Goal: Transaction & Acquisition: Book appointment/travel/reservation

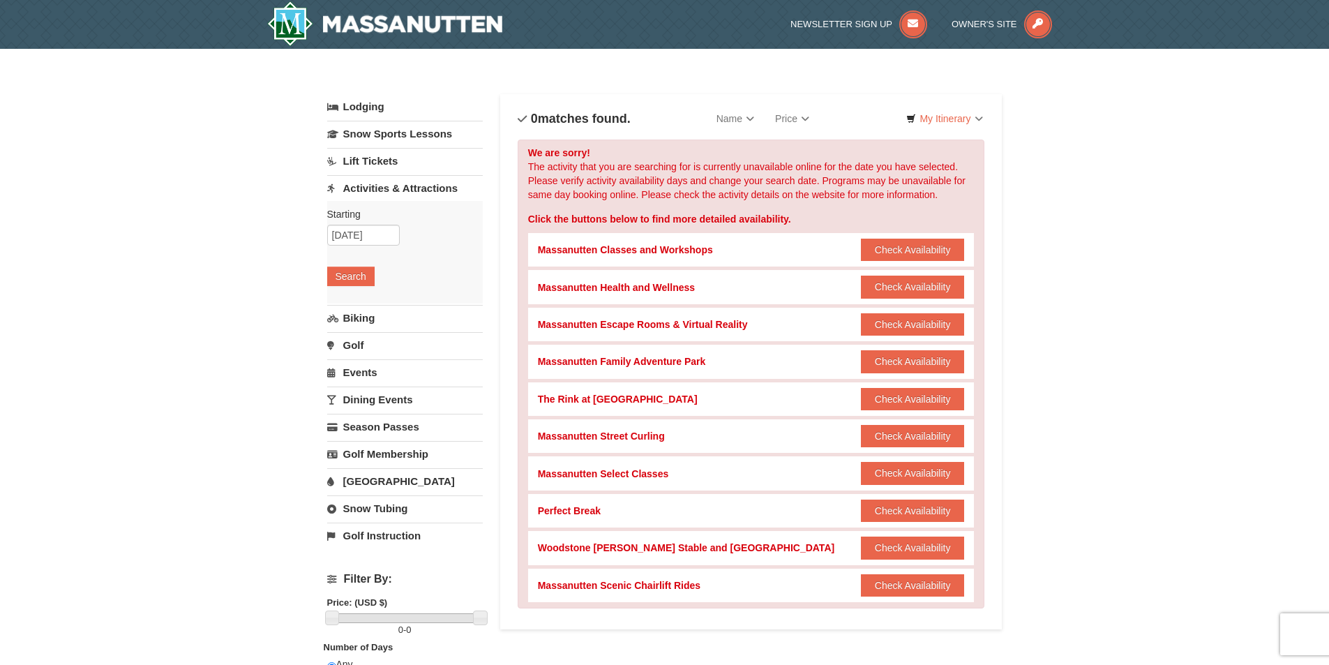
scroll to position [70, 0]
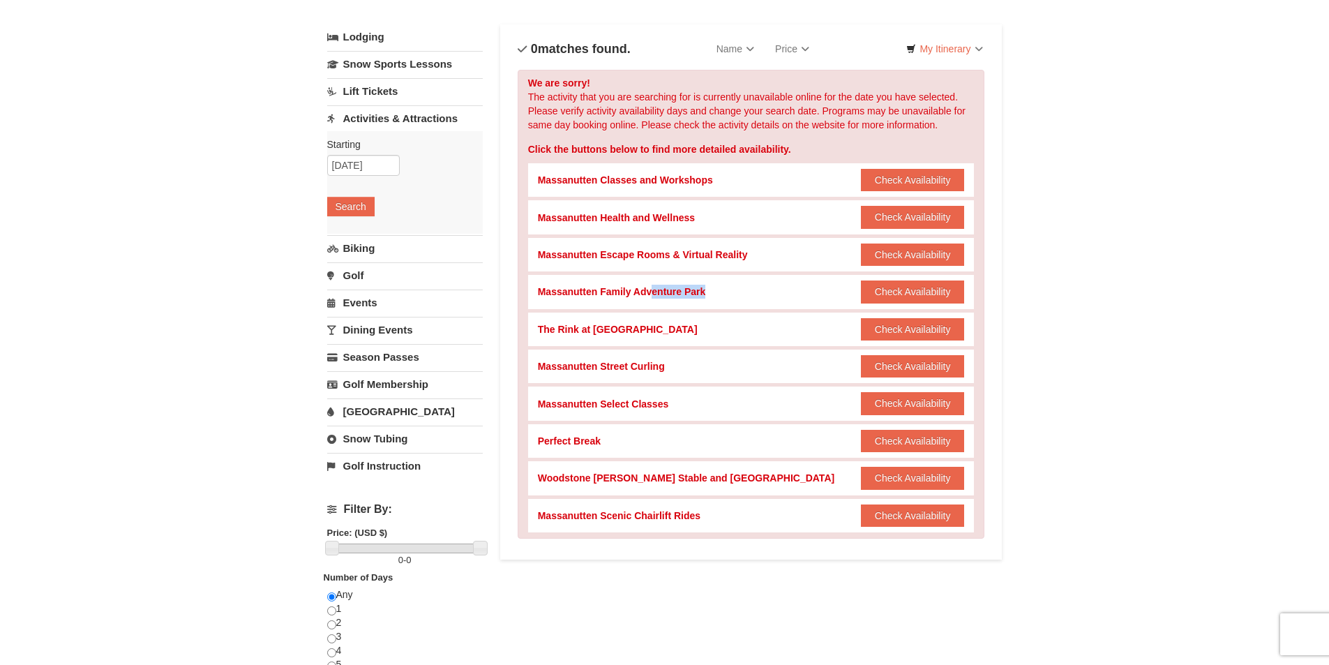
drag, startPoint x: 652, startPoint y: 293, endPoint x: 764, endPoint y: 303, distance: 112.8
click at [764, 303] on div "Massanutten Family Adventure Park Check Availability Show Availability Calendar" at bounding box center [751, 291] width 427 height 33
click at [744, 292] on div "Massanutten Family Adventure Park Check Availability Show Availability Calendar" at bounding box center [751, 291] width 427 height 33
click at [896, 289] on button "Check Availability" at bounding box center [913, 291] width 104 height 22
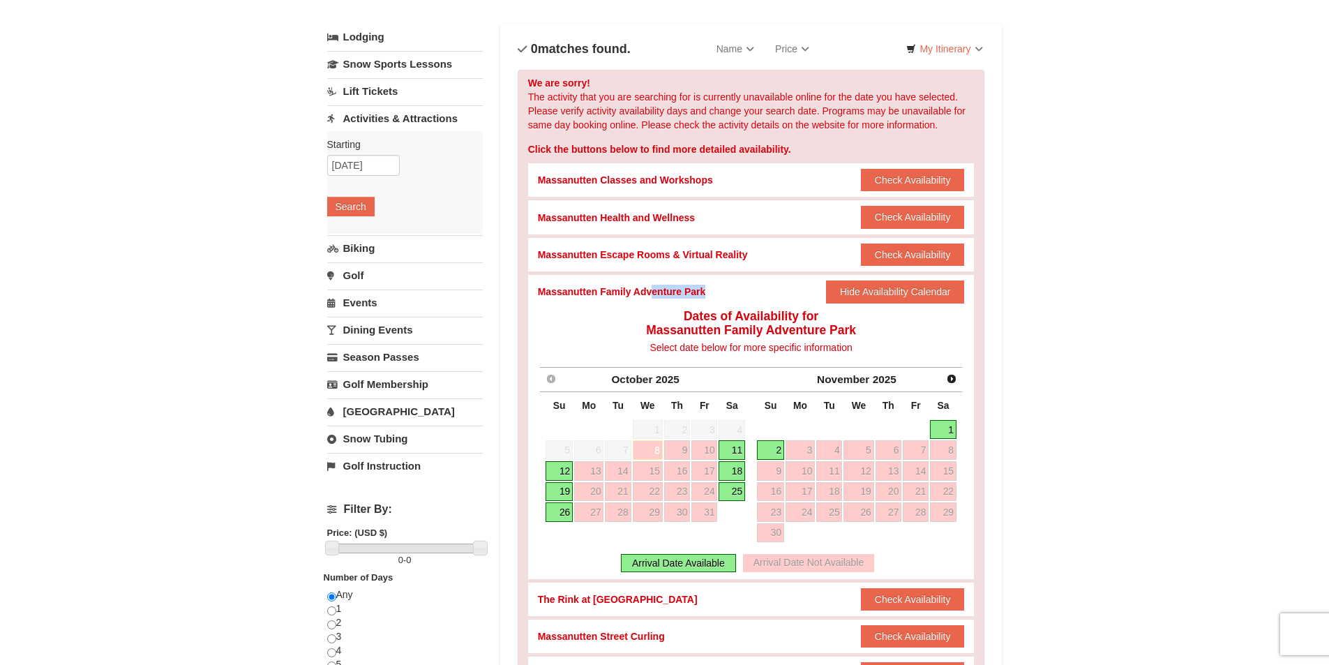
click at [742, 454] on link "11" at bounding box center [732, 450] width 27 height 20
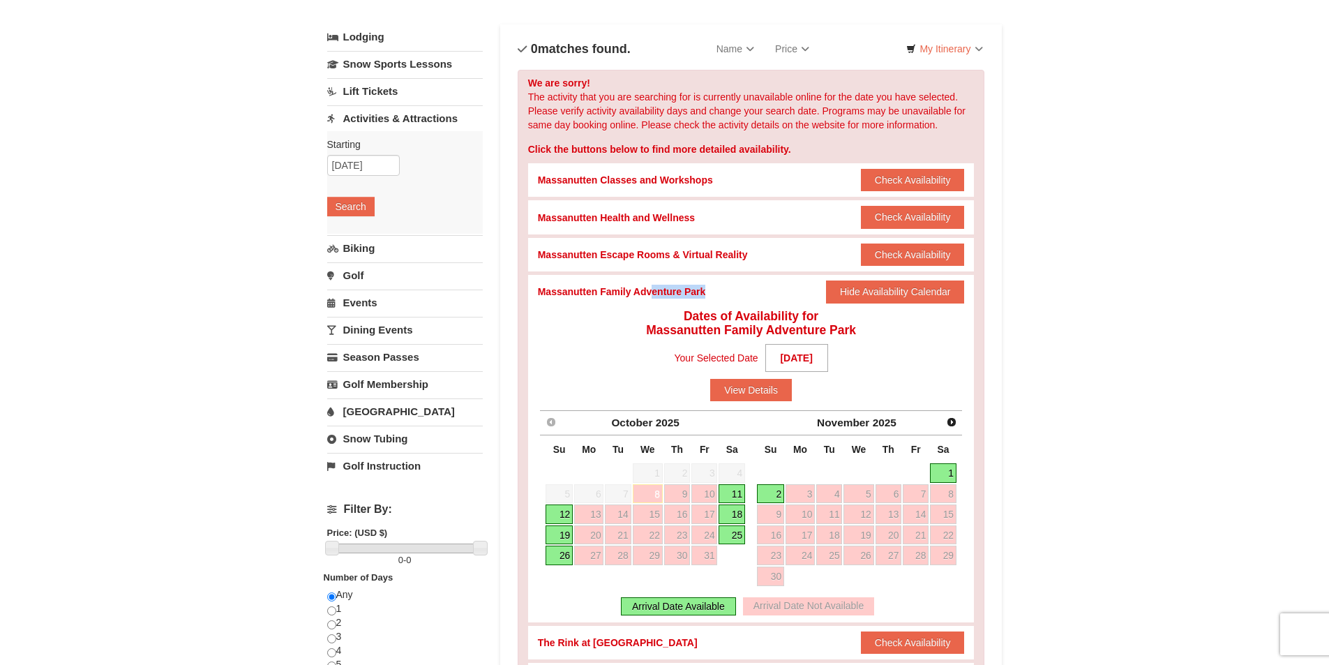
click at [738, 493] on link "11" at bounding box center [732, 494] width 27 height 20
click at [563, 512] on link "12" at bounding box center [559, 514] width 27 height 20
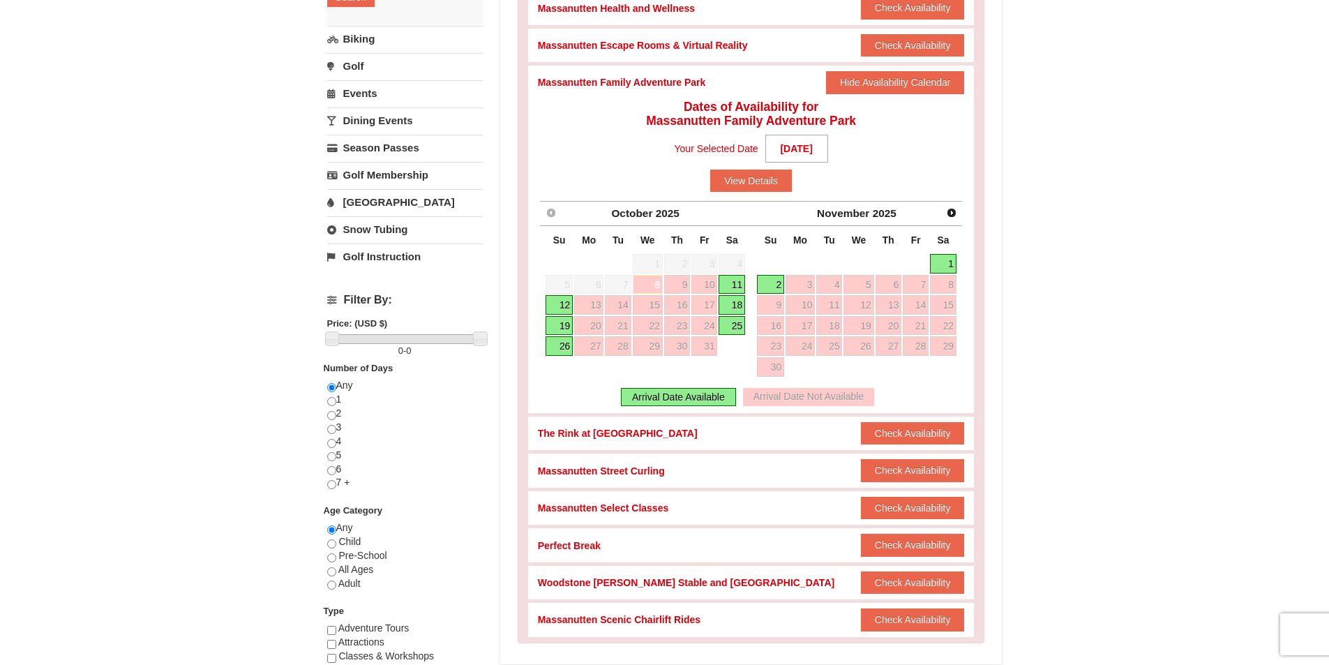
click at [666, 404] on div "Arrival Date Available" at bounding box center [678, 397] width 115 height 18
click at [671, 397] on div "Arrival Date Available" at bounding box center [678, 397] width 115 height 18
click at [730, 283] on link "11" at bounding box center [732, 285] width 27 height 20
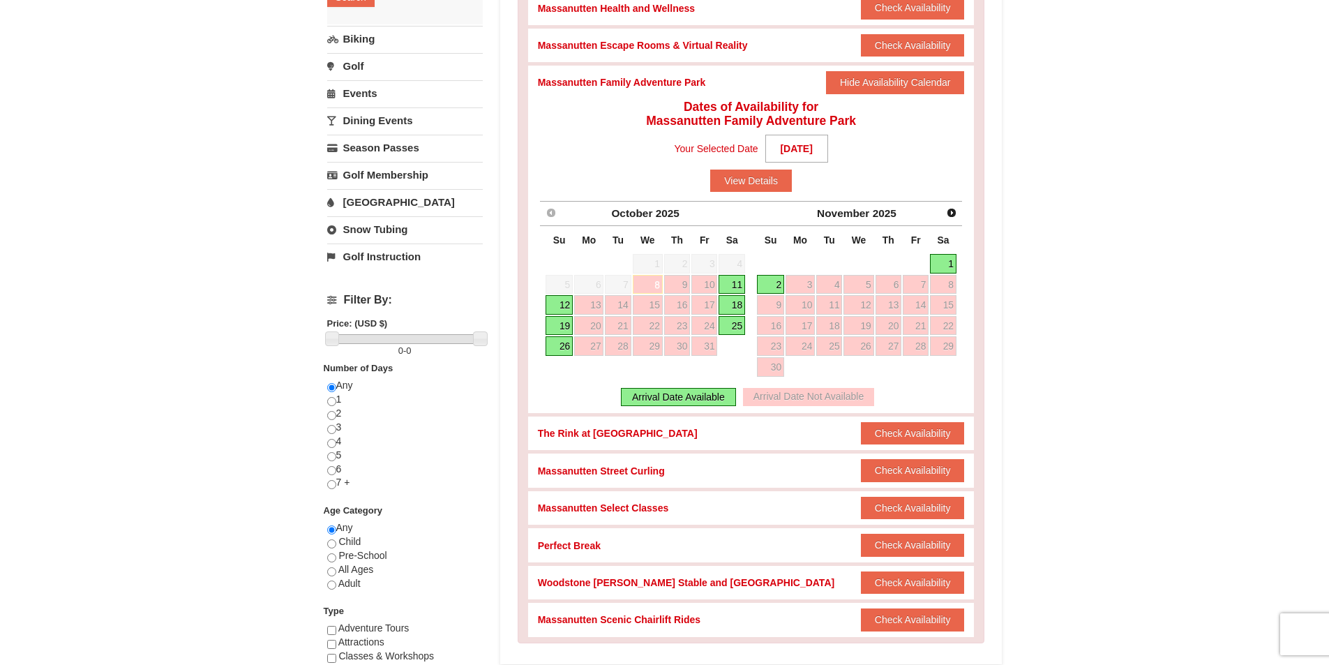
click at [730, 283] on link "11" at bounding box center [732, 285] width 27 height 20
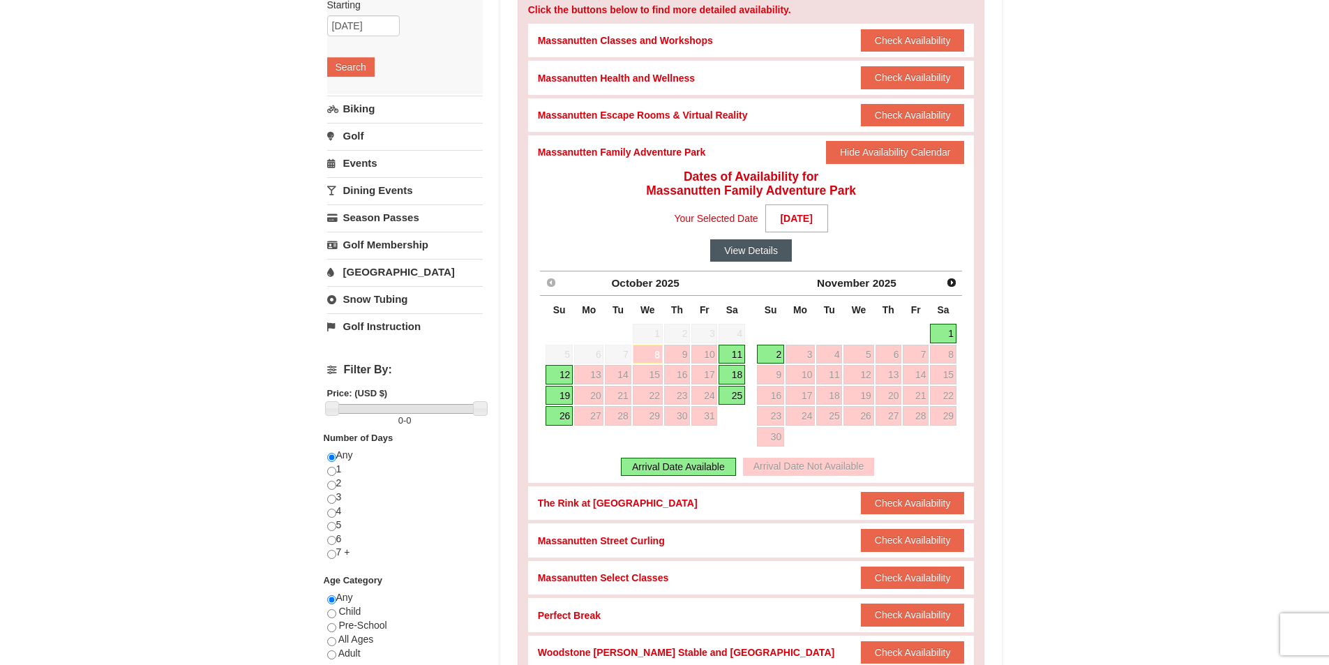
click at [752, 247] on button "View Details" at bounding box center [751, 250] width 82 height 22
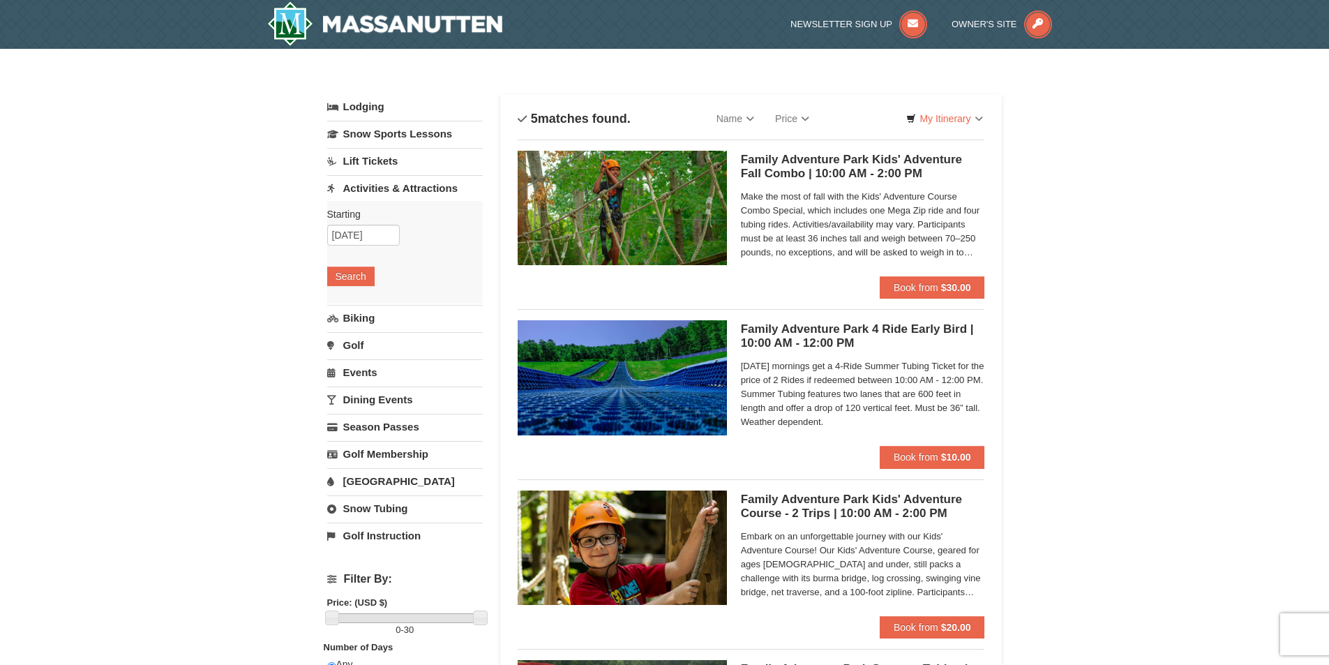
scroll to position [140, 0]
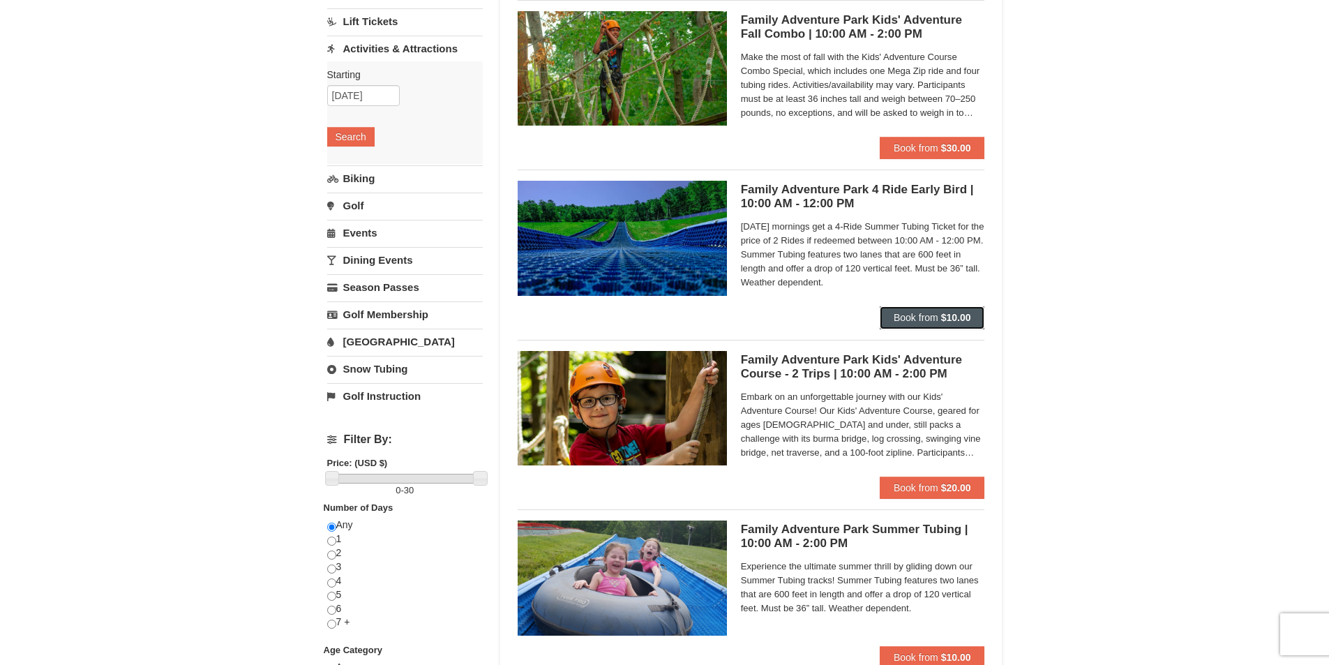
click at [906, 313] on span "Book from" at bounding box center [916, 317] width 45 height 11
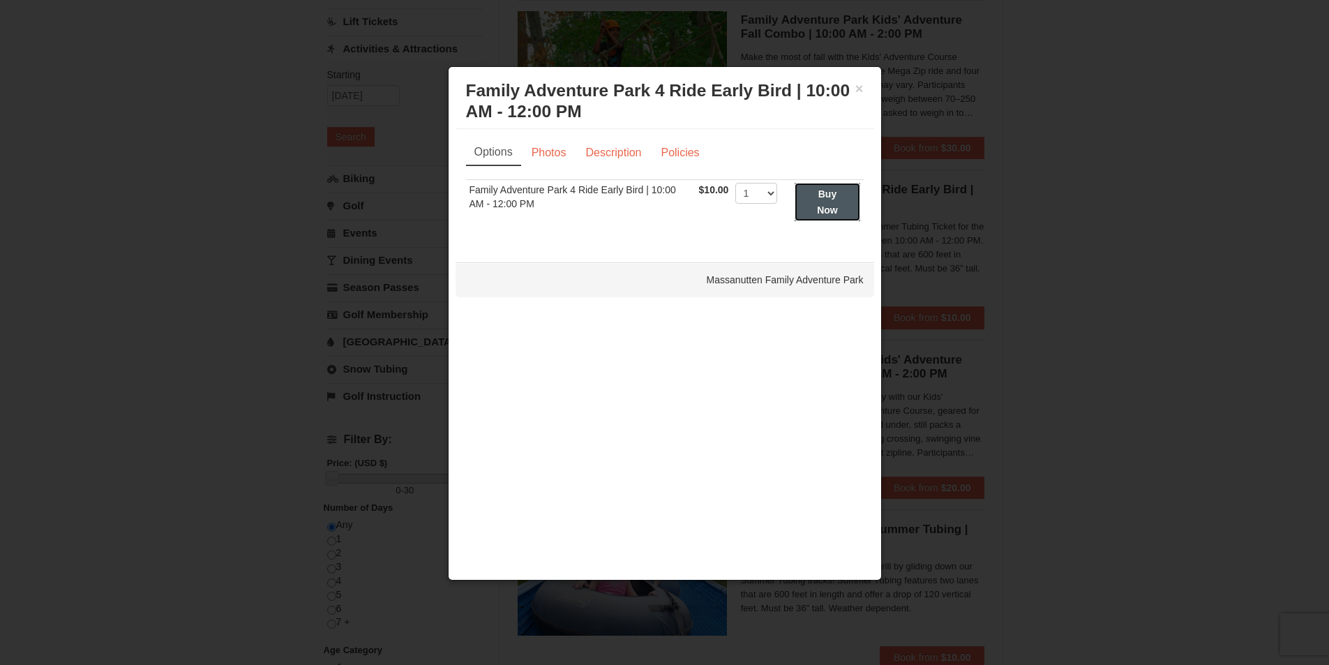
click at [819, 205] on strong "Buy Now" at bounding box center [827, 201] width 21 height 27
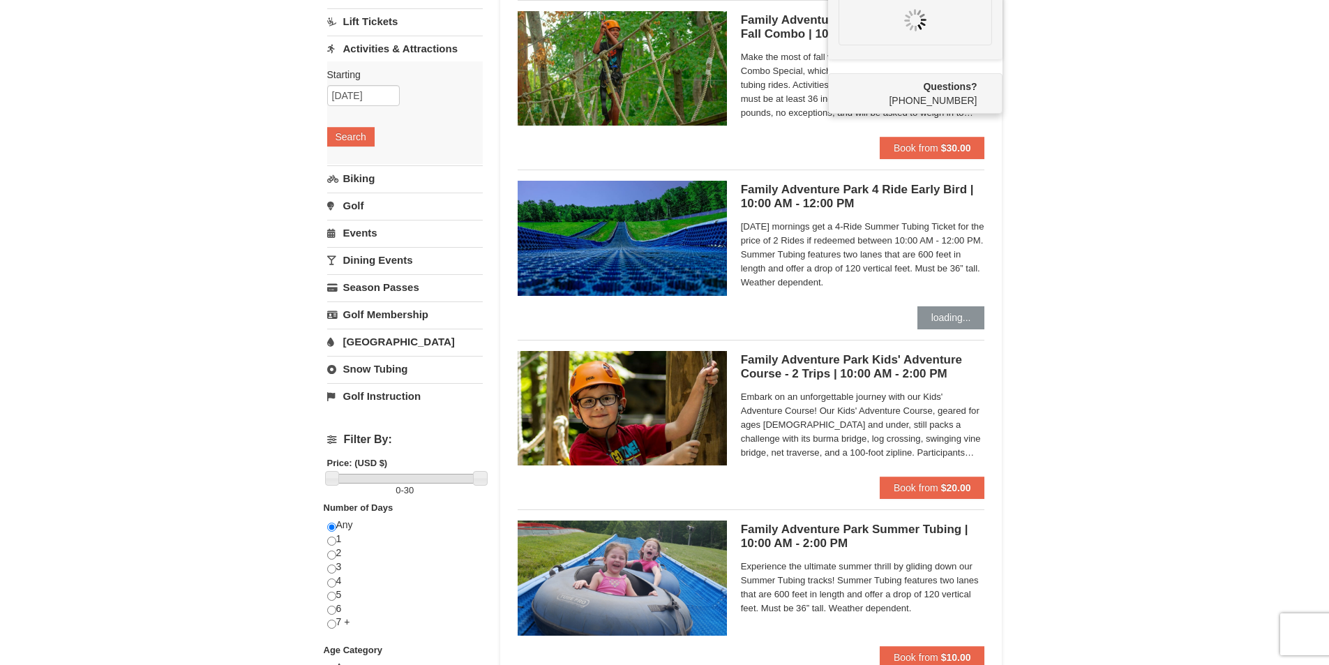
scroll to position [0, 0]
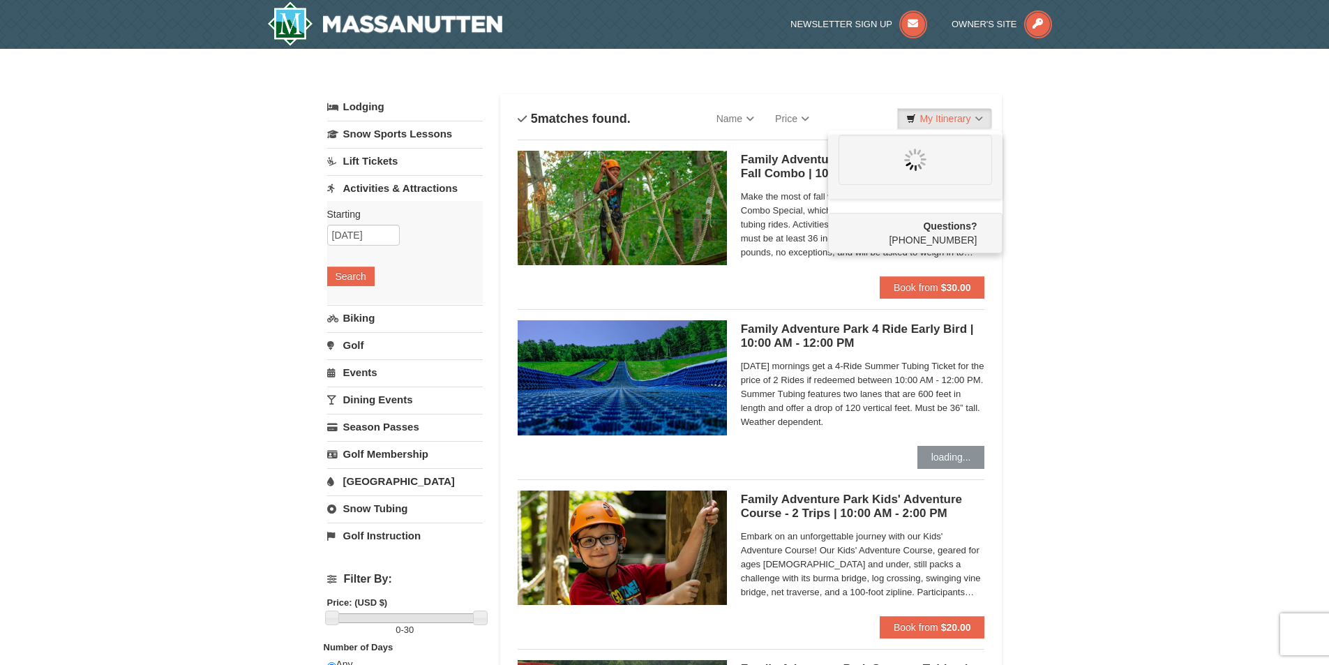
click at [354, 480] on link "[GEOGRAPHIC_DATA]" at bounding box center [405, 481] width 156 height 26
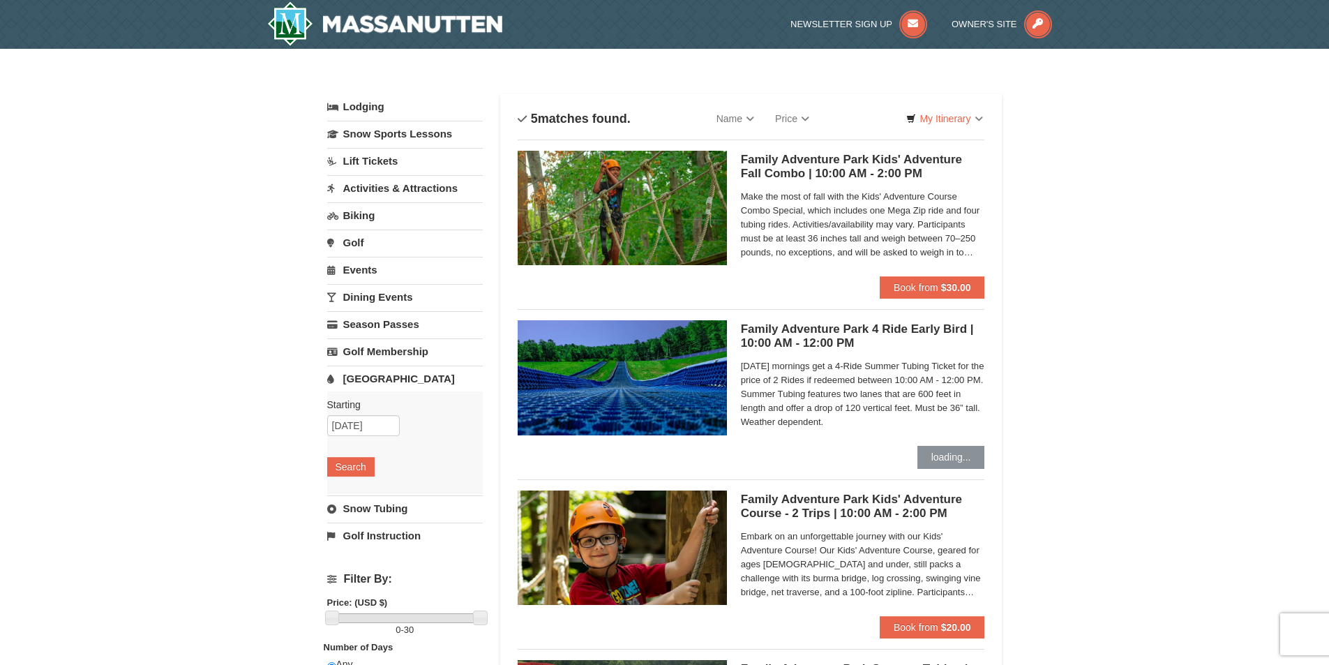
click at [379, 379] on link "[GEOGRAPHIC_DATA]" at bounding box center [405, 379] width 156 height 26
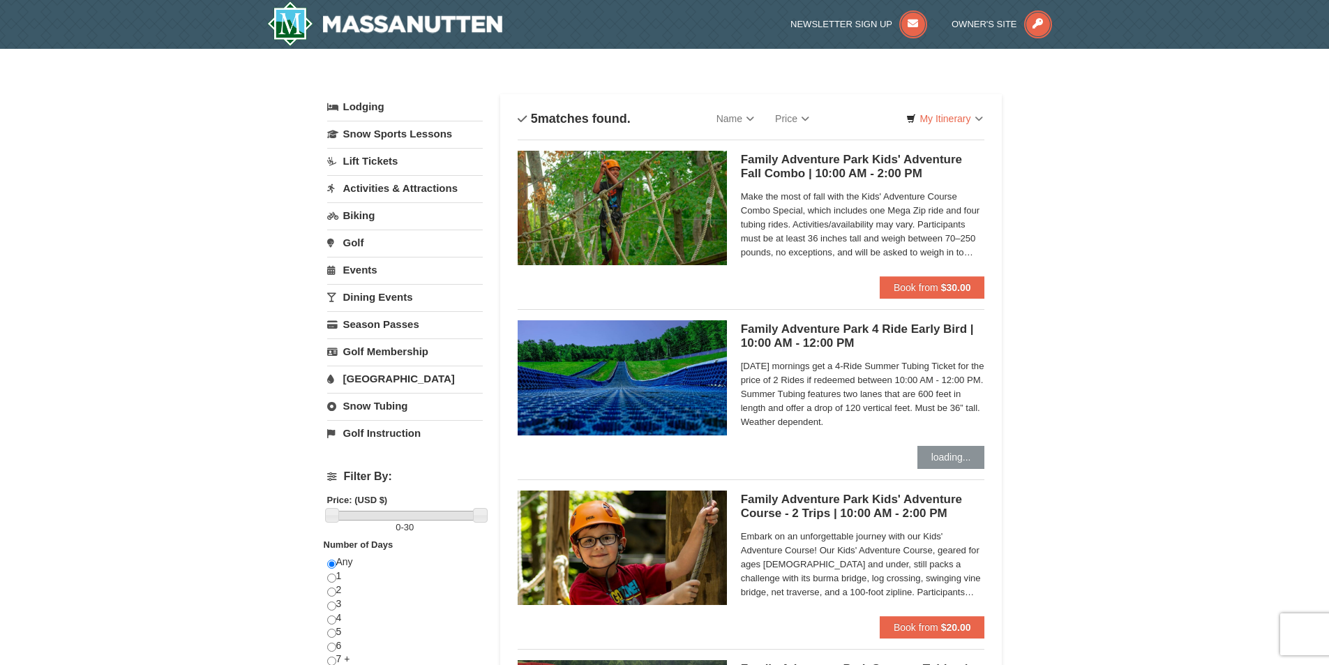
click at [379, 379] on link "[GEOGRAPHIC_DATA]" at bounding box center [405, 379] width 156 height 26
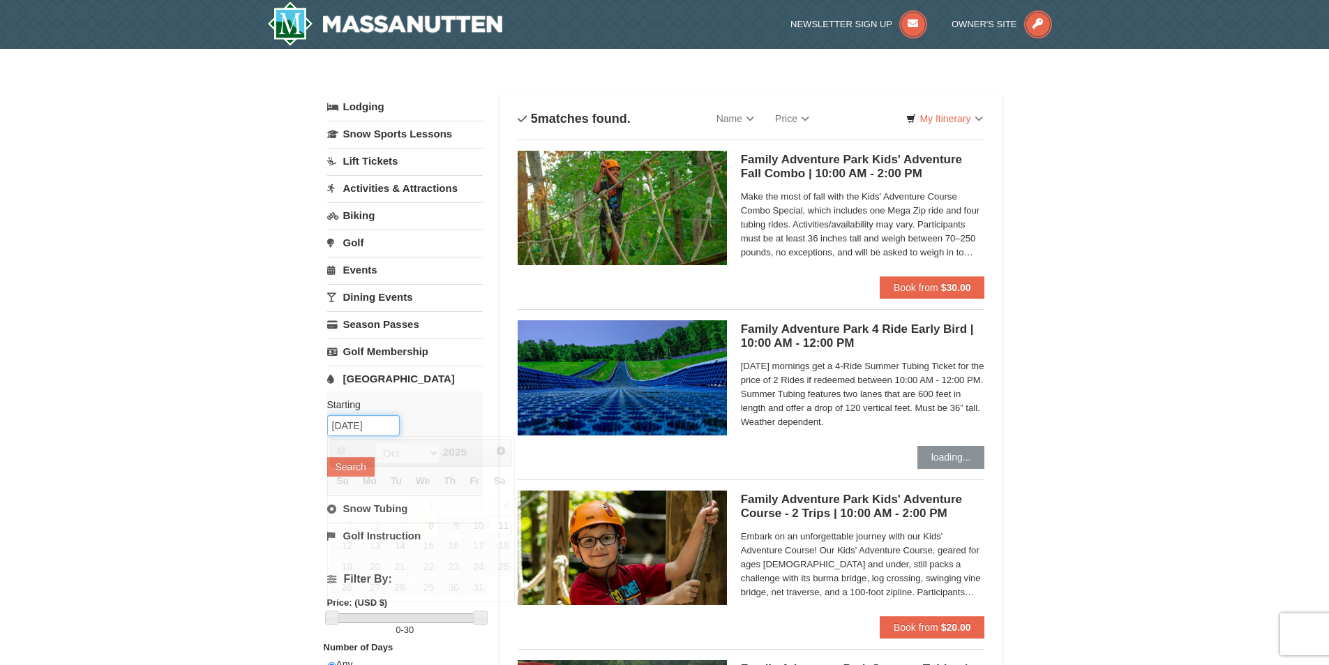
click at [361, 428] on input "[DATE]" at bounding box center [363, 425] width 73 height 21
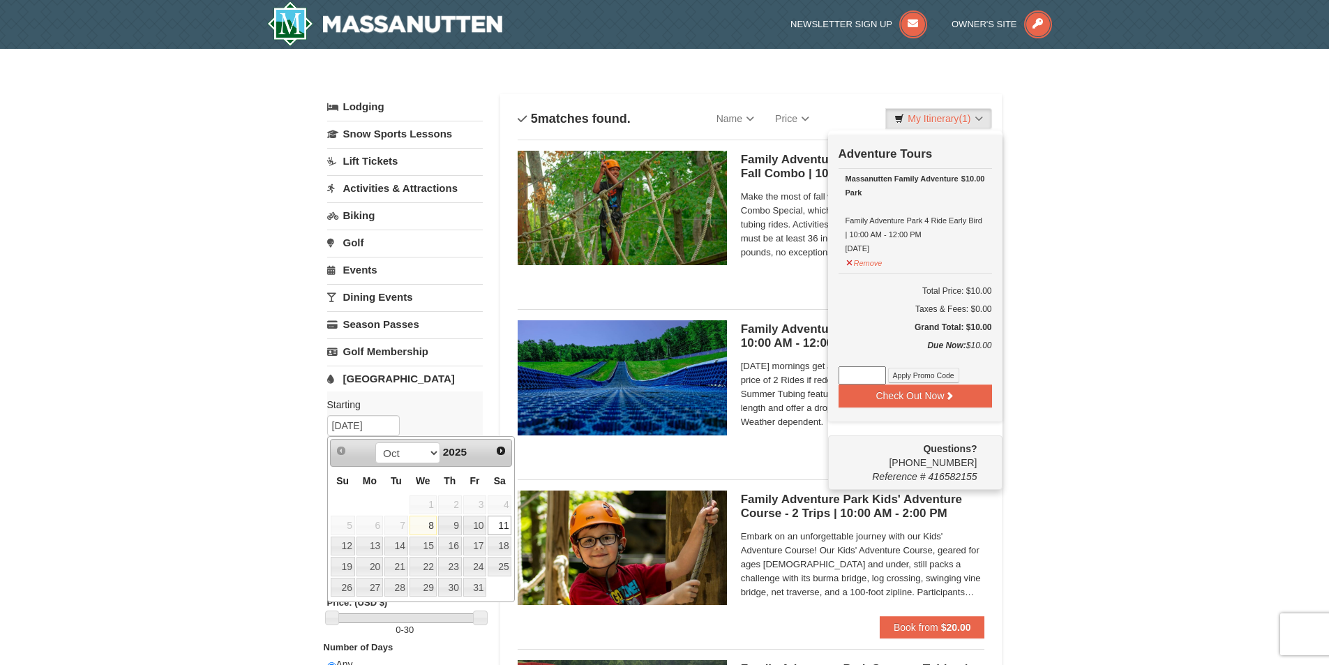
click at [220, 438] on div "× Categories List Filter My Itinerary (1) Check Out Now Adventure Tours $10.00 …" at bounding box center [664, 538] width 1329 height 978
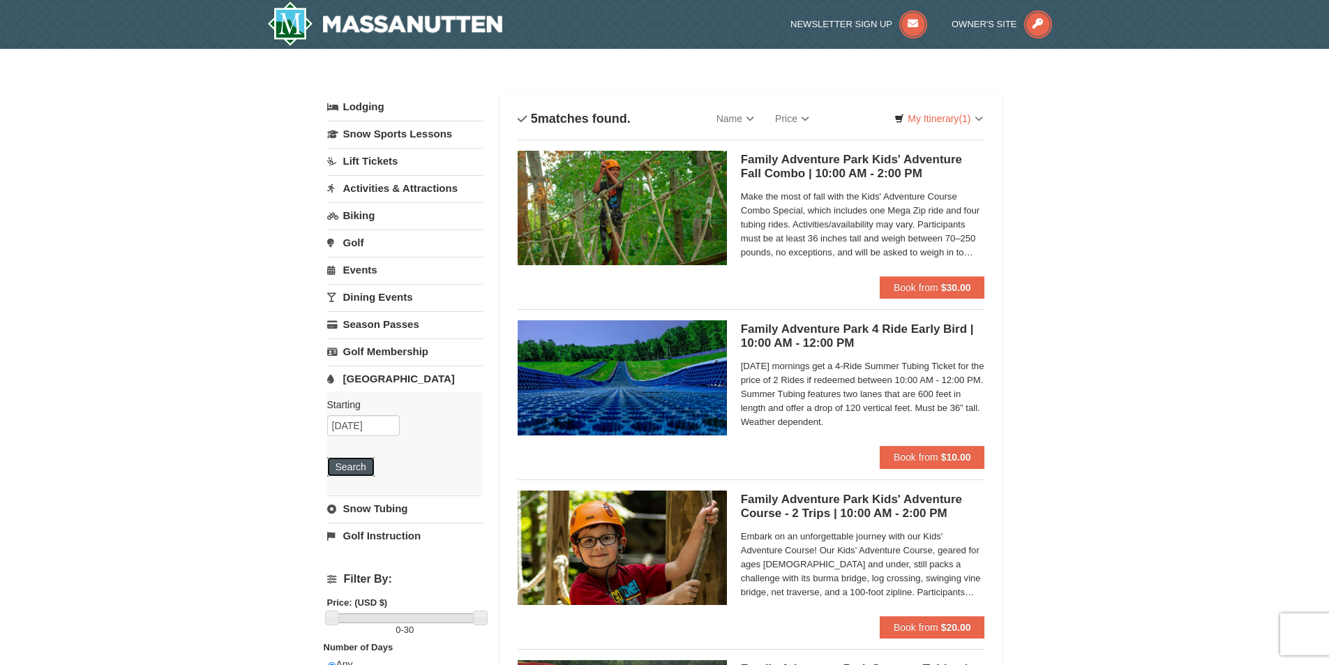
click at [350, 472] on button "Search" at bounding box center [350, 467] width 47 height 20
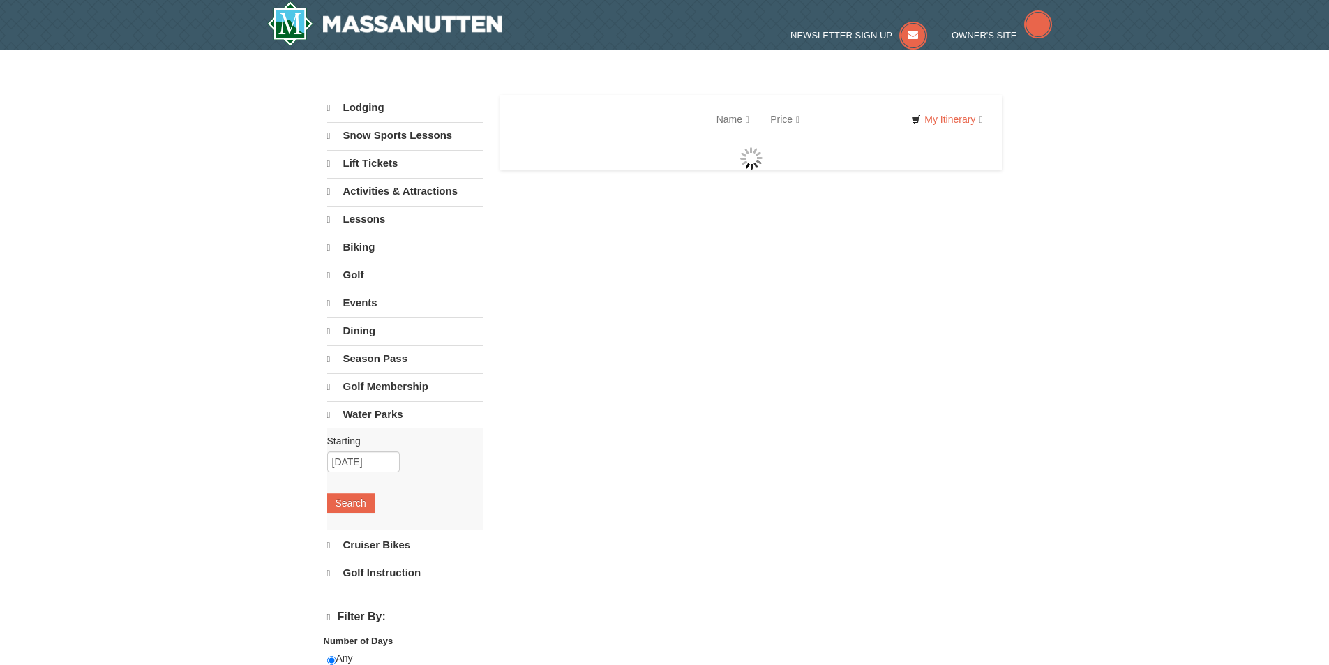
select select "10"
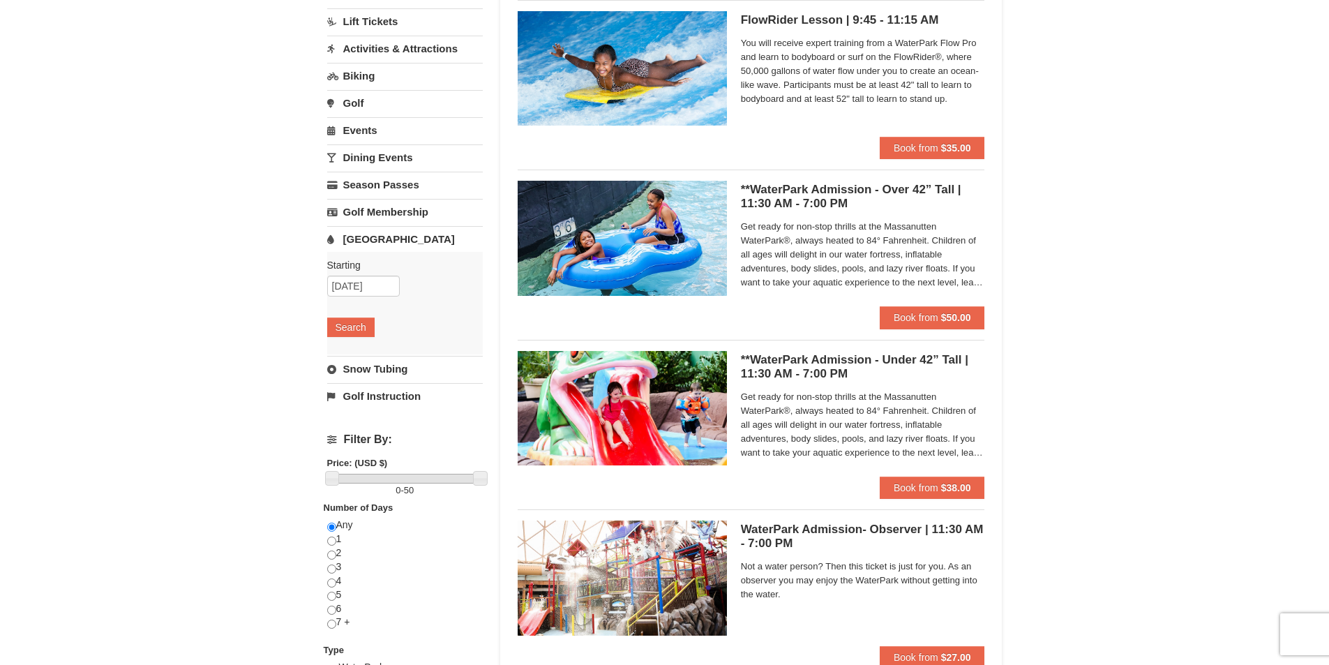
scroll to position [70, 0]
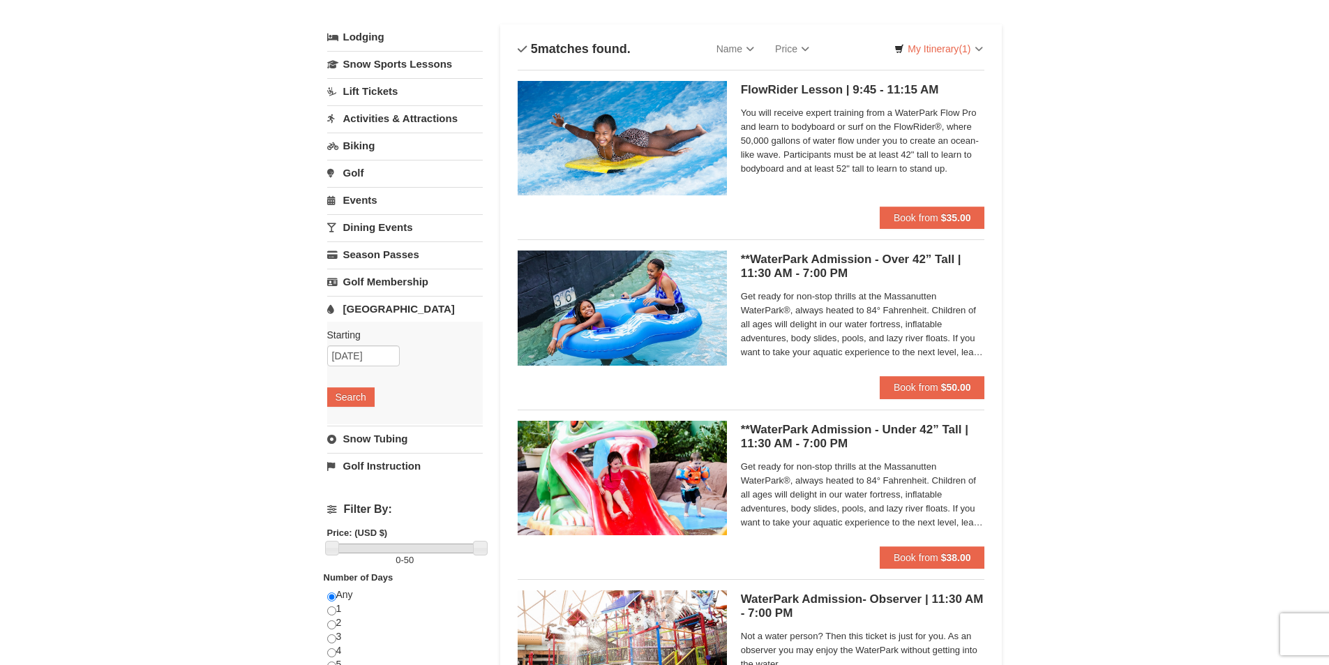
click at [954, 340] on span "Get ready for non-stop thrills at the Massanutten WaterPark®, always heated to …" at bounding box center [863, 325] width 244 height 70
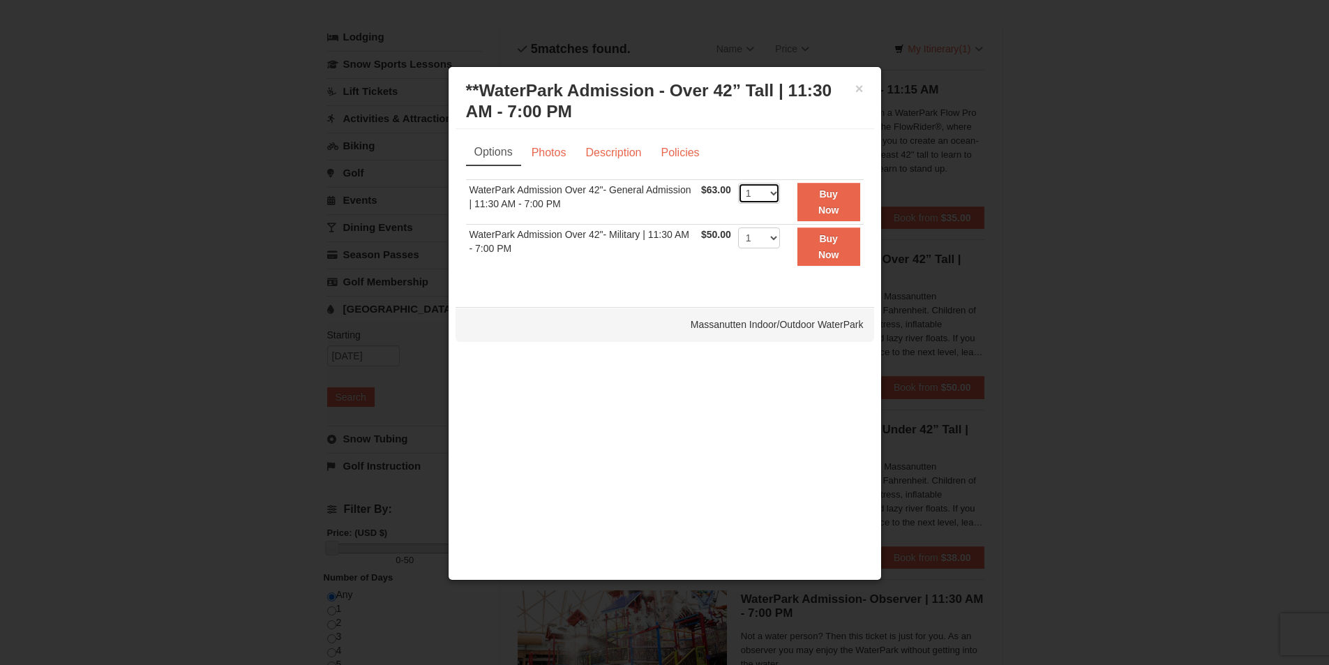
click at [776, 192] on select "1 2 3 4 5 6 7 8 9 10 11 12 13 14 15 16 17 18 19 20 21 22" at bounding box center [759, 193] width 42 height 21
select select "4"
click at [738, 183] on select "1 2 3 4 5 6 7 8 9 10 11 12 13 14 15 16 17 18 19 20 21 22" at bounding box center [759, 193] width 42 height 21
click at [543, 149] on link "Photos" at bounding box center [549, 153] width 53 height 27
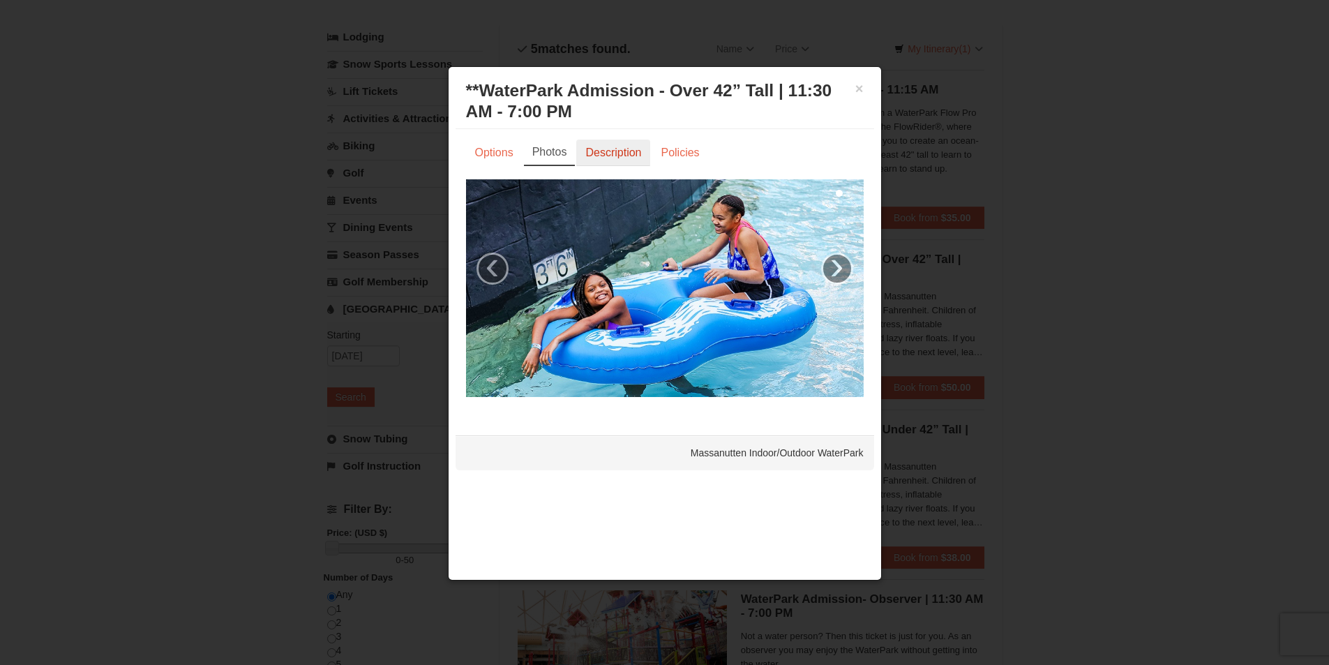
click at [605, 152] on link "Description" at bounding box center [613, 153] width 74 height 27
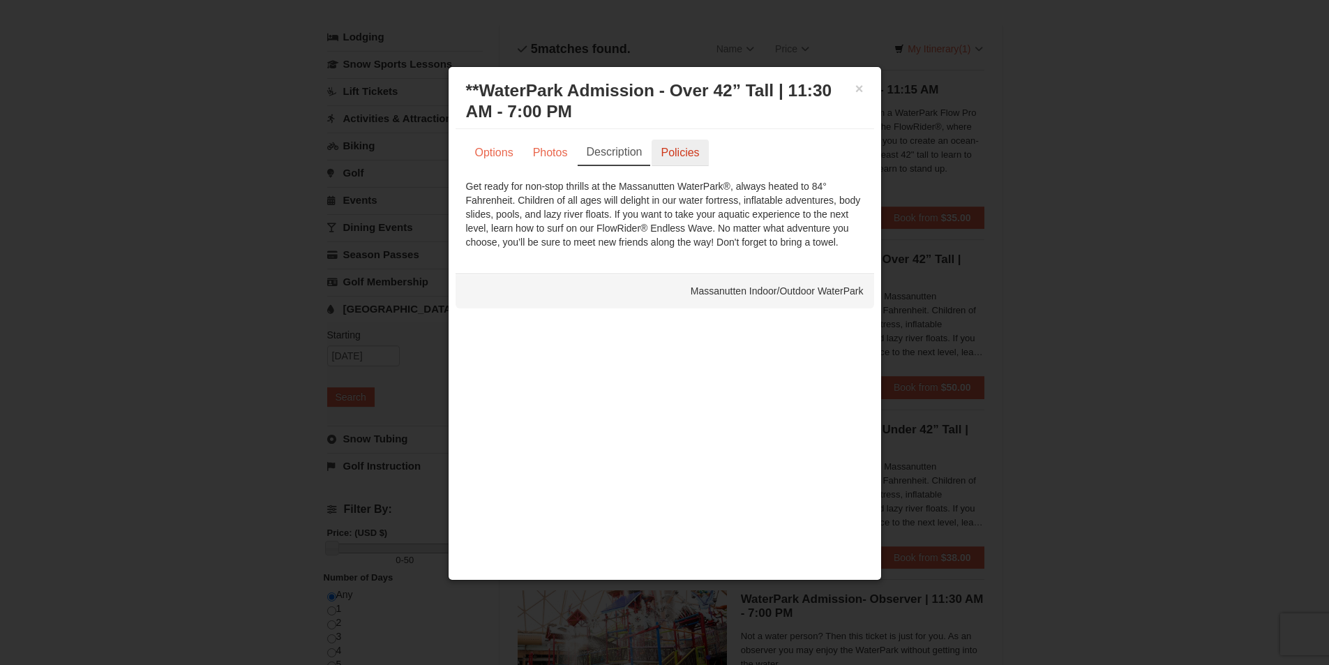
click at [682, 152] on link "Policies" at bounding box center [680, 153] width 57 height 27
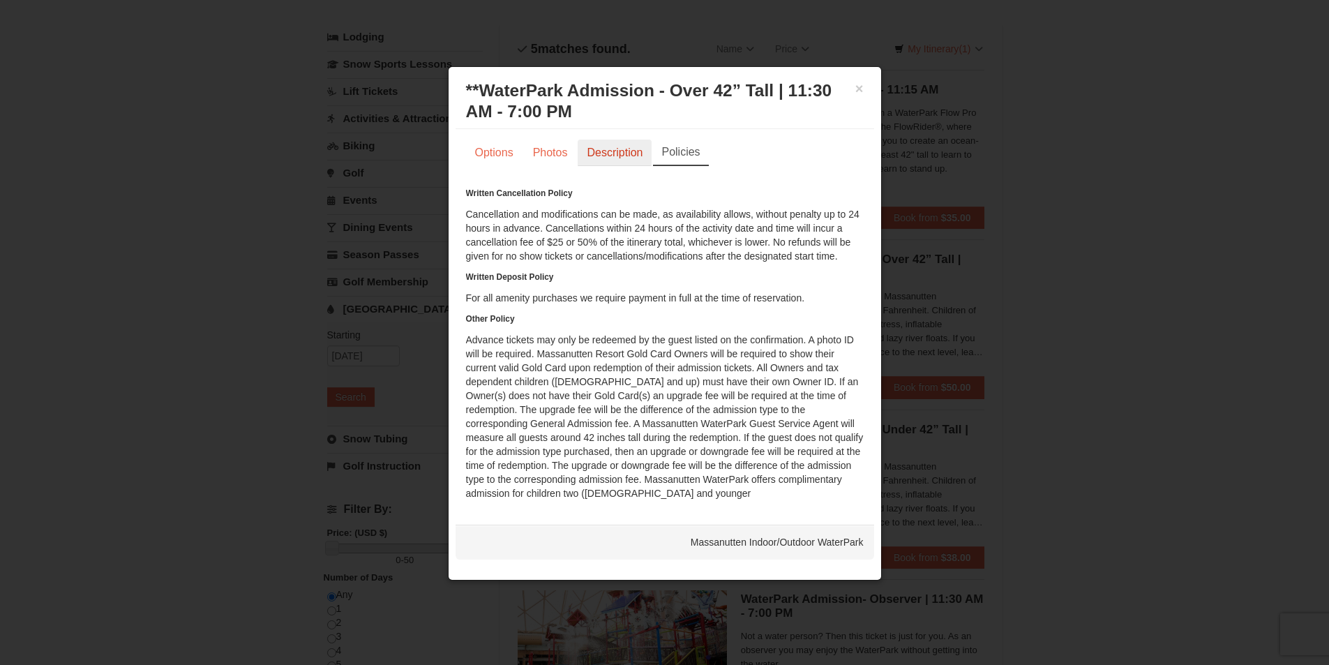
click at [617, 156] on link "Description" at bounding box center [615, 153] width 74 height 27
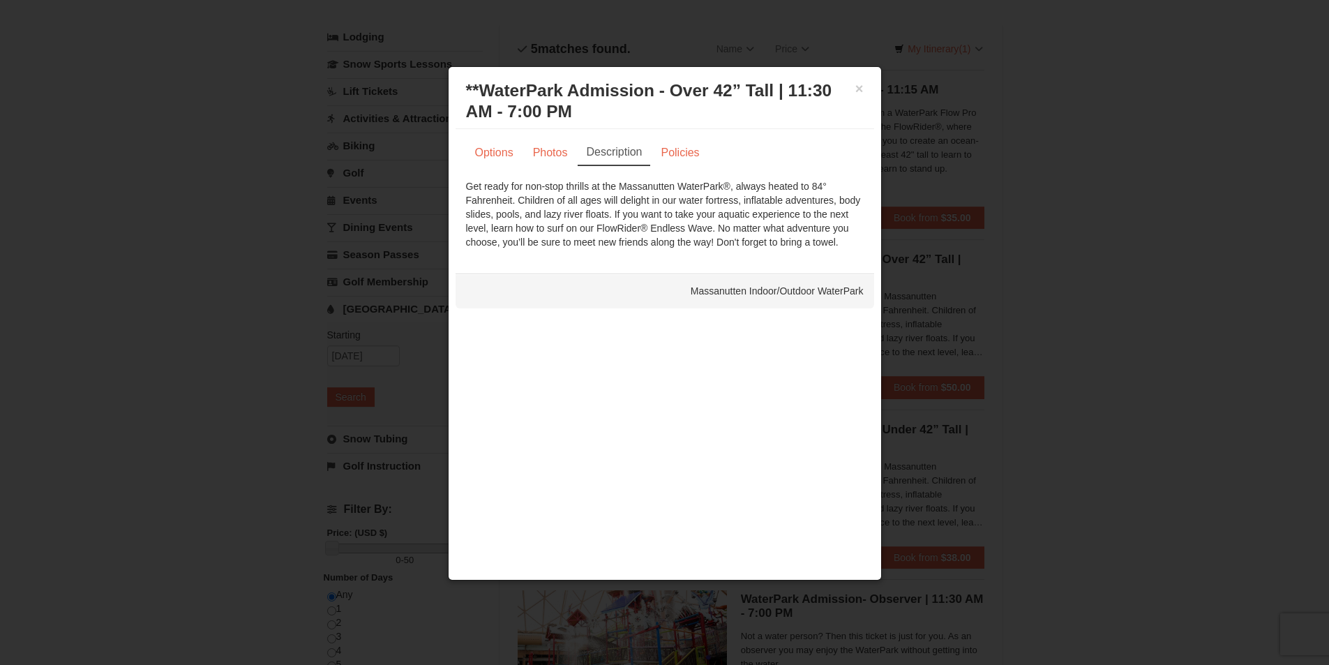
click at [211, 290] on div at bounding box center [664, 332] width 1329 height 665
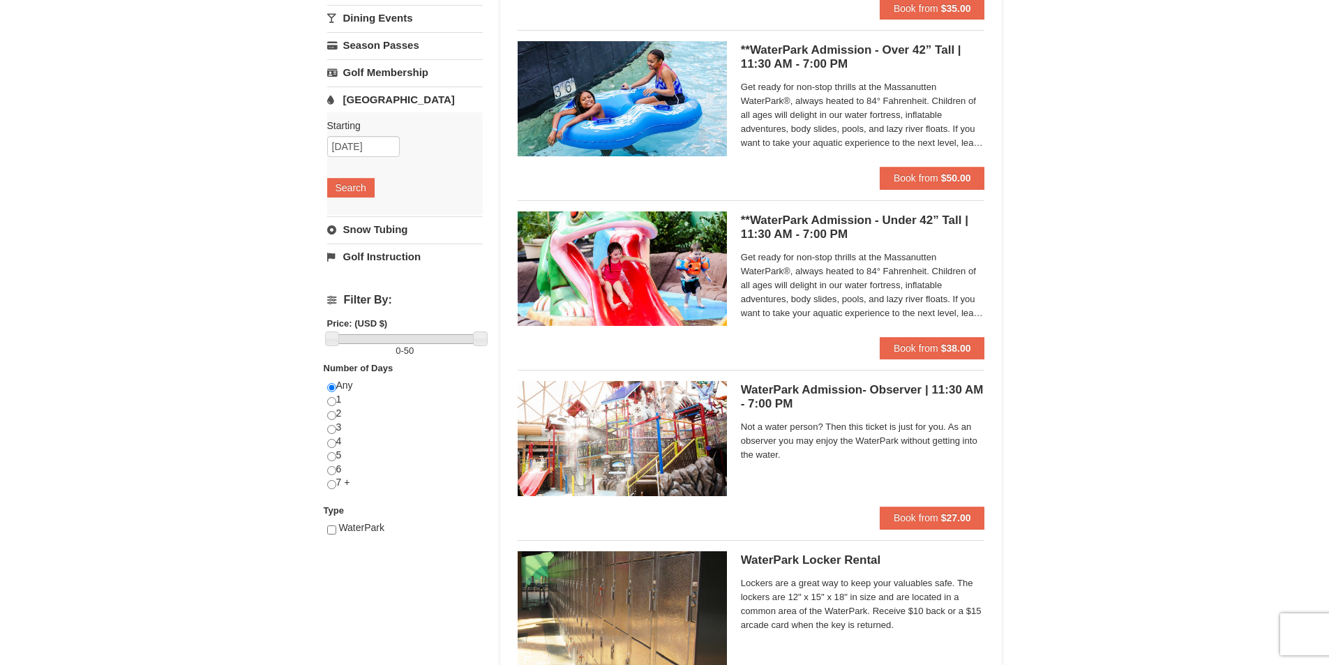
scroll to position [0, 0]
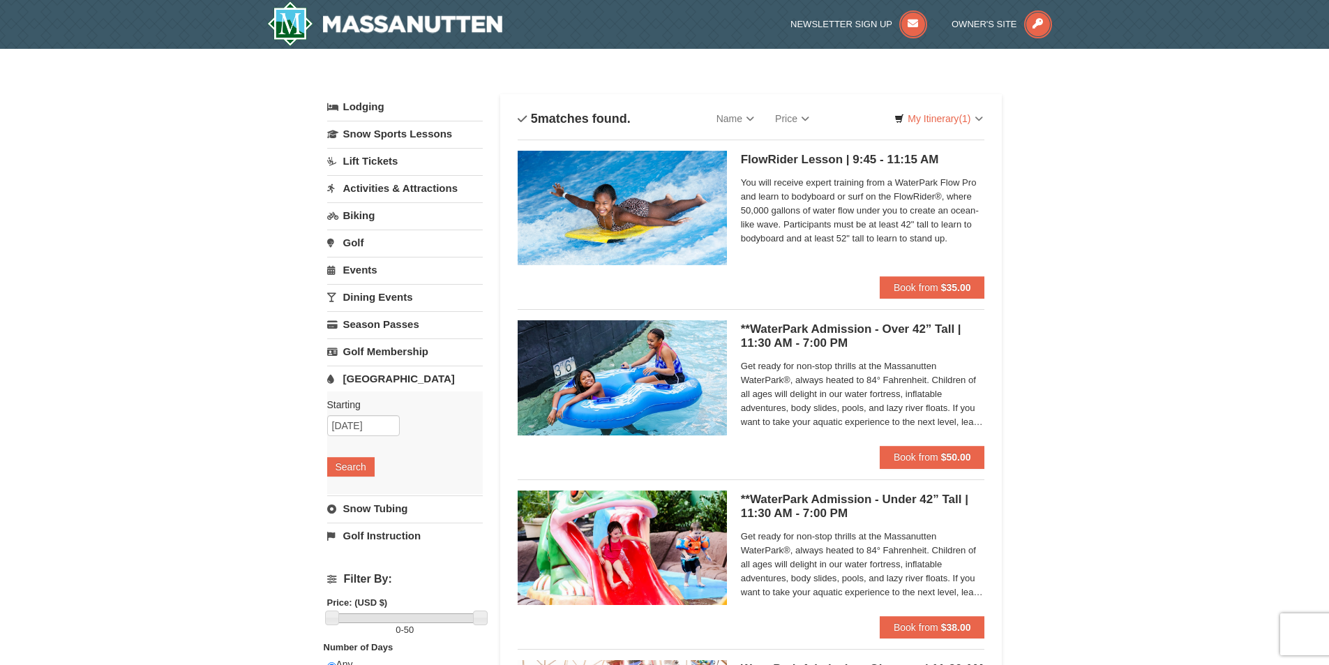
click at [379, 157] on link "Lift Tickets" at bounding box center [405, 161] width 156 height 26
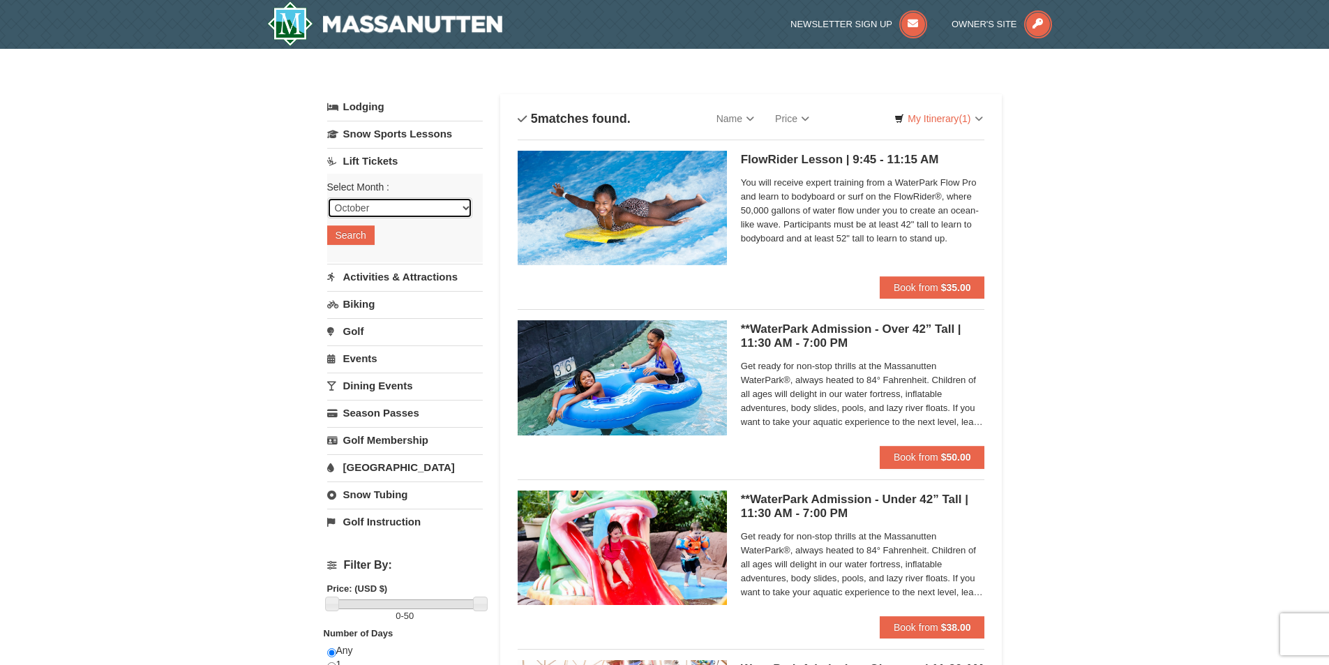
click at [380, 202] on select "October November December January February March April May June July August Sep…" at bounding box center [399, 207] width 145 height 21
click at [361, 234] on button "Search" at bounding box center [350, 235] width 47 height 20
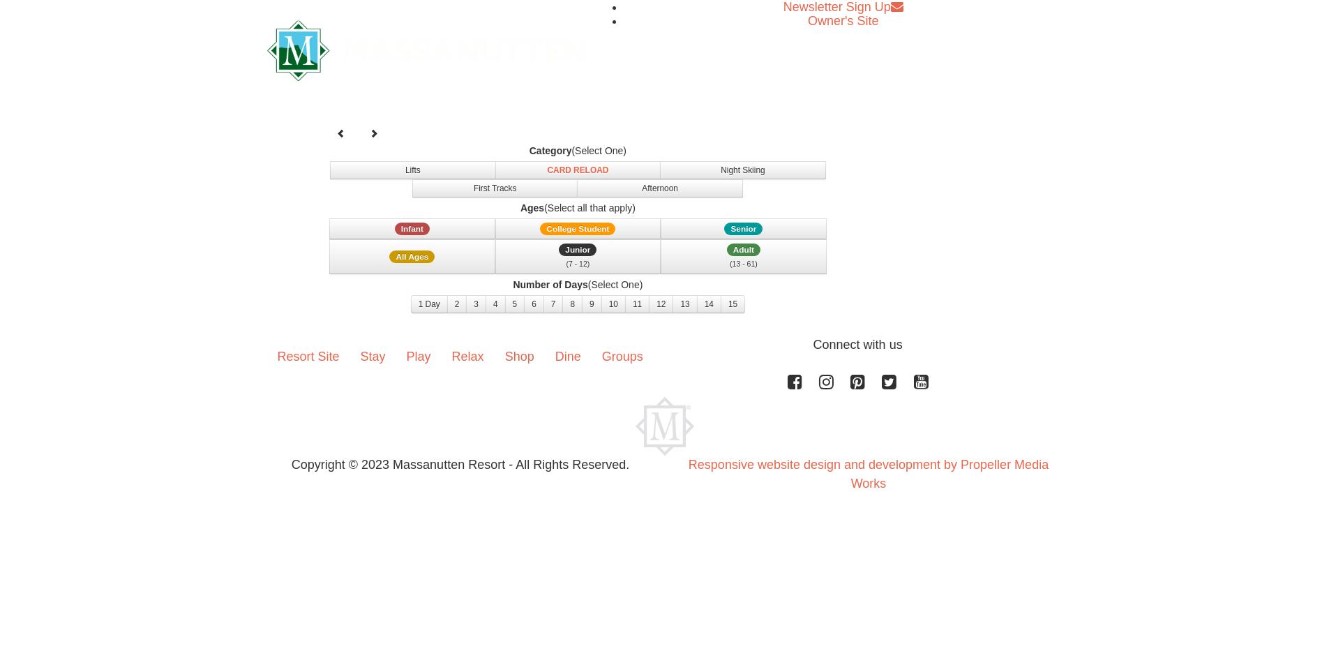
select select "10"
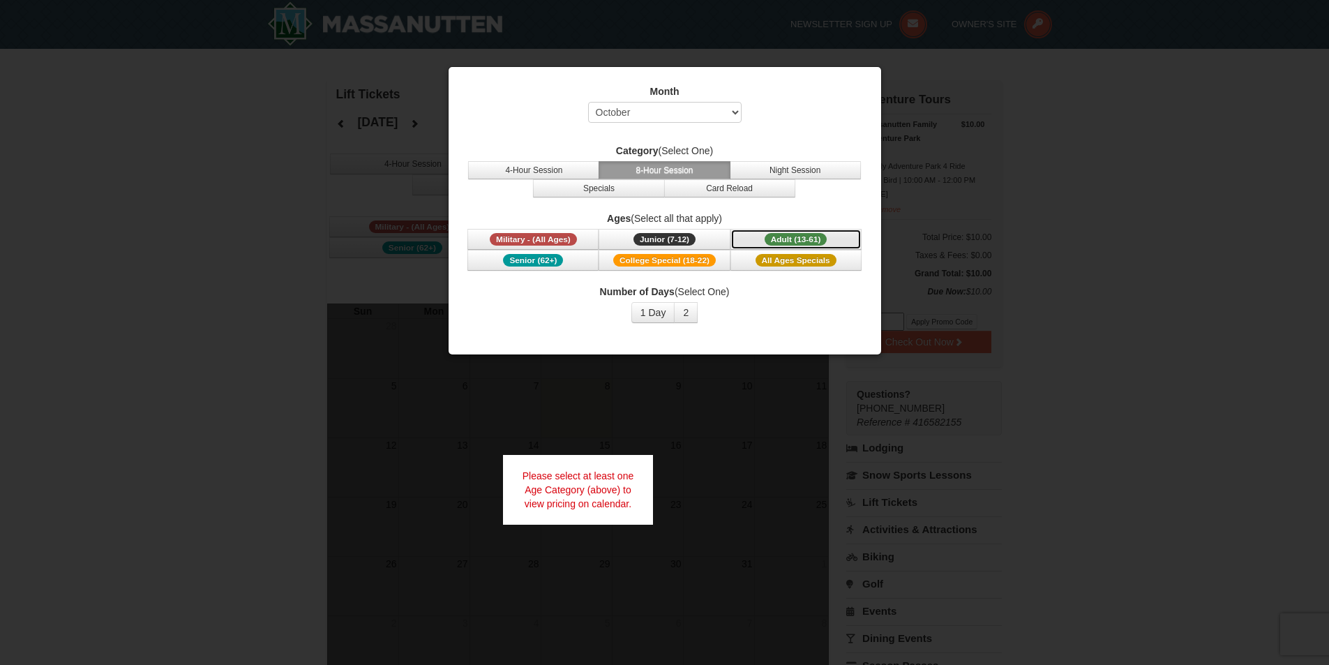
click at [822, 241] on span "Adult (13-61)" at bounding box center [796, 239] width 63 height 13
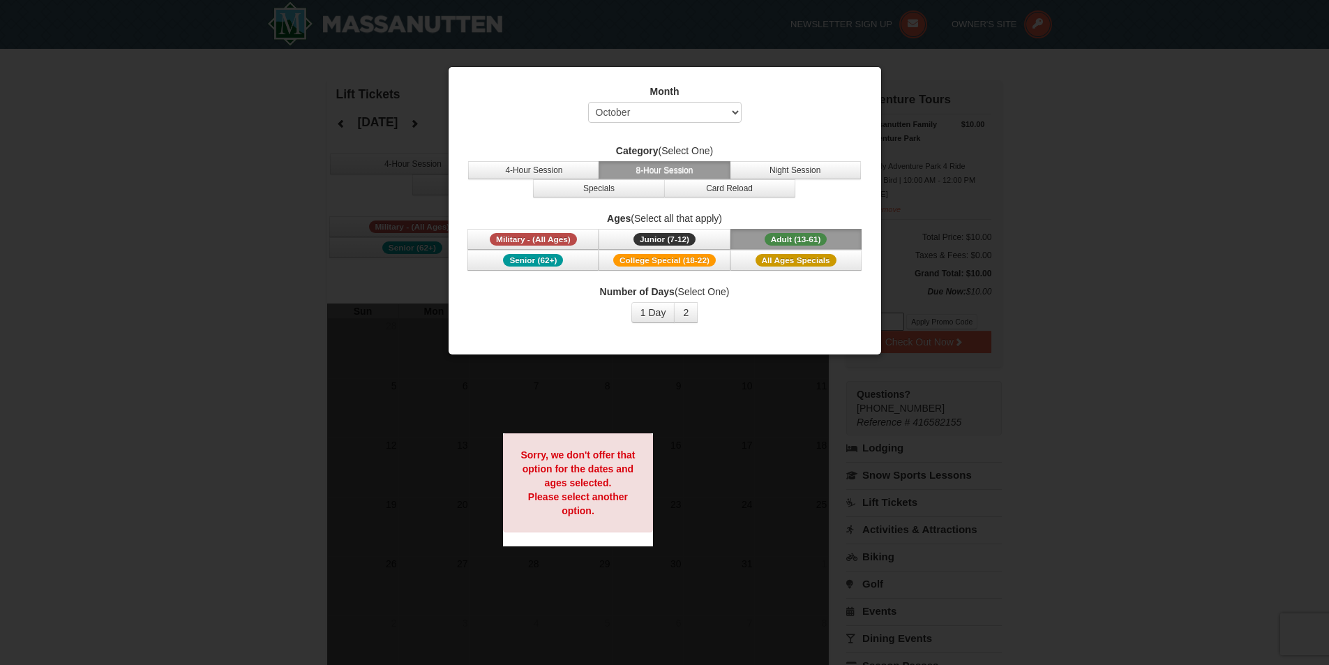
click at [716, 460] on div at bounding box center [664, 332] width 1329 height 665
click at [660, 317] on button "1 Day" at bounding box center [653, 312] width 44 height 21
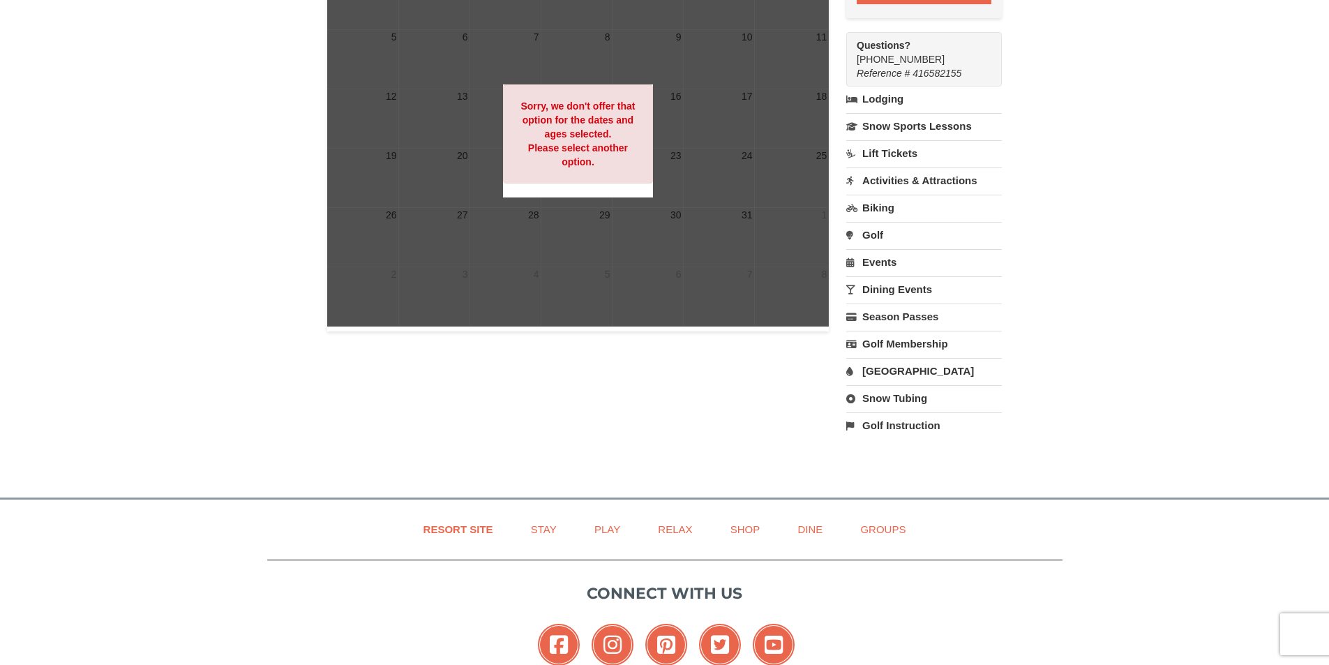
scroll to position [279, 0]
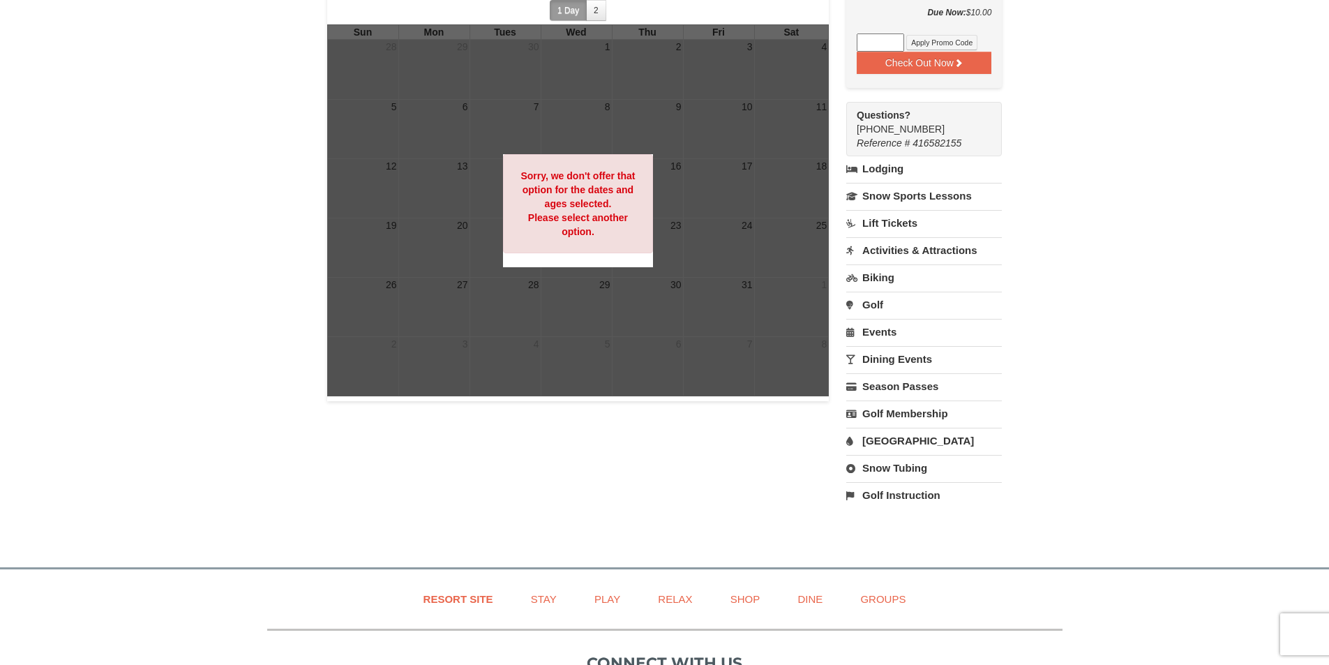
click at [593, 206] on strong "Sorry, we don't offer that option for the dates and ages selected. Please selec…" at bounding box center [577, 203] width 114 height 67
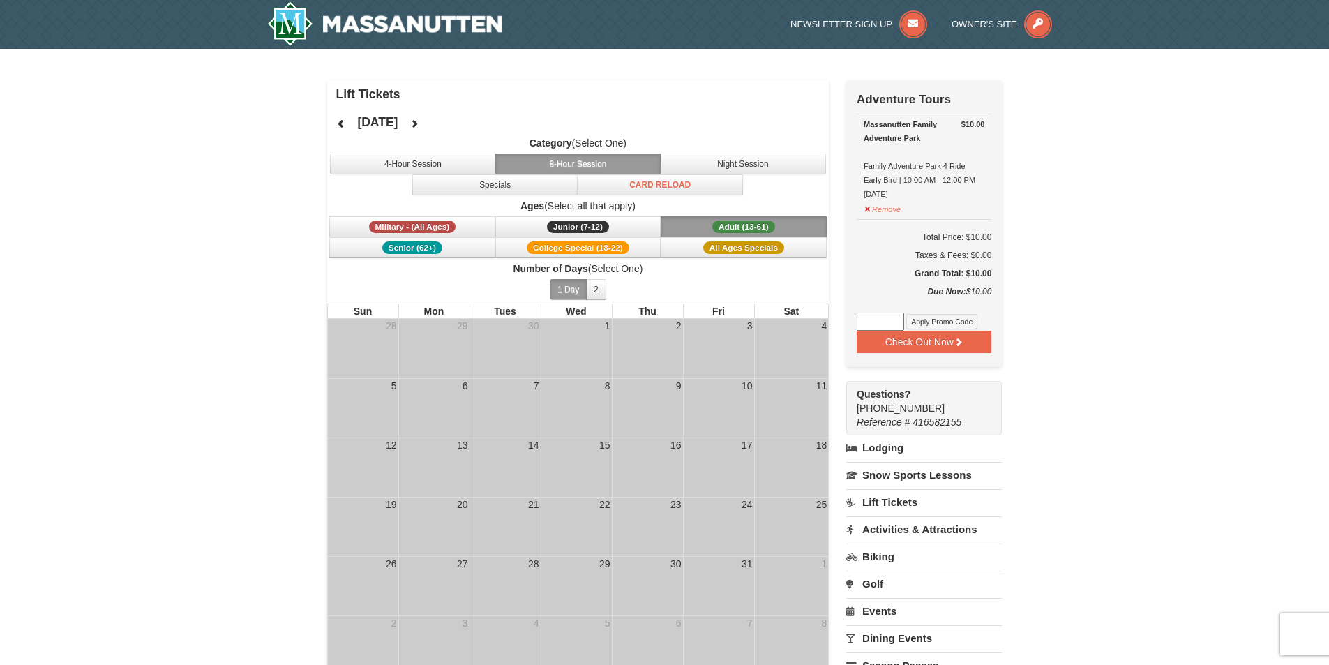
scroll to position [209, 0]
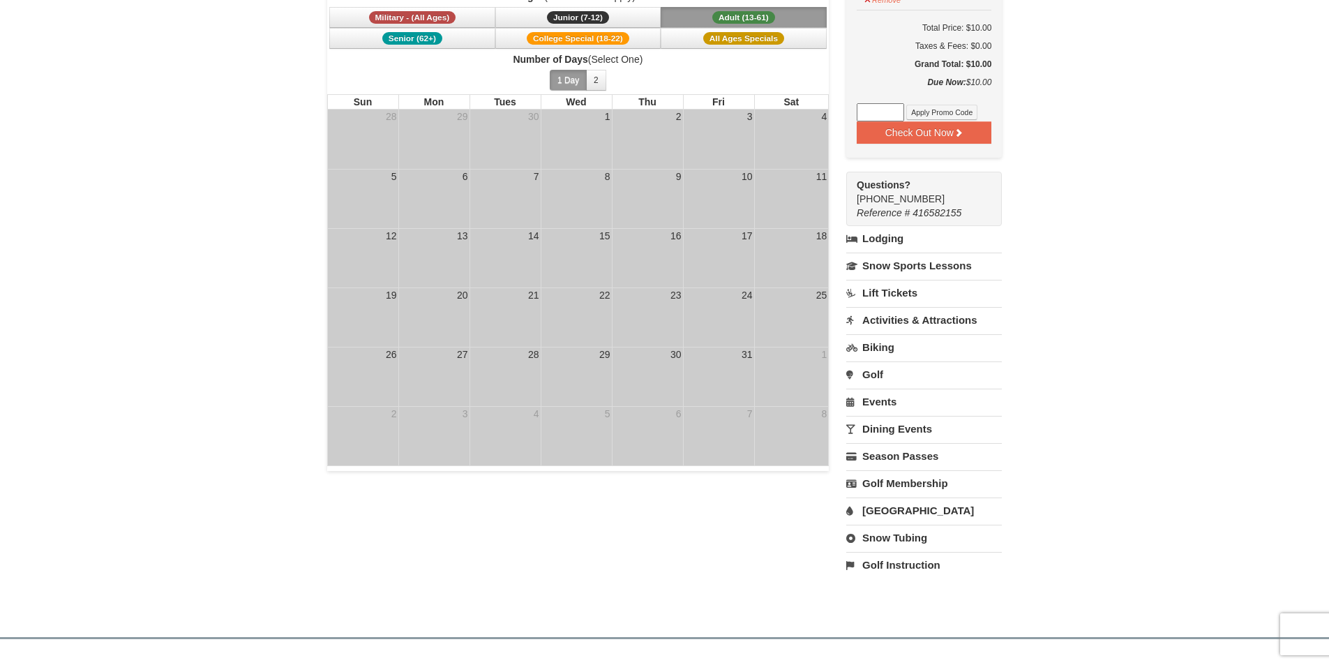
drag, startPoint x: 712, startPoint y: 165, endPoint x: 736, endPoint y: 277, distance: 114.9
click at [755, 290] on tbody "28 29 30 1 2 3 4 5 6 7 8 9 10 11 12 13 14 15 16 17 18 19 20 21 22 23 24 25 26 2…" at bounding box center [578, 288] width 502 height 356
click at [730, 278] on td "17" at bounding box center [718, 257] width 71 height 59
drag, startPoint x: 730, startPoint y: 278, endPoint x: 723, endPoint y: 282, distance: 8.4
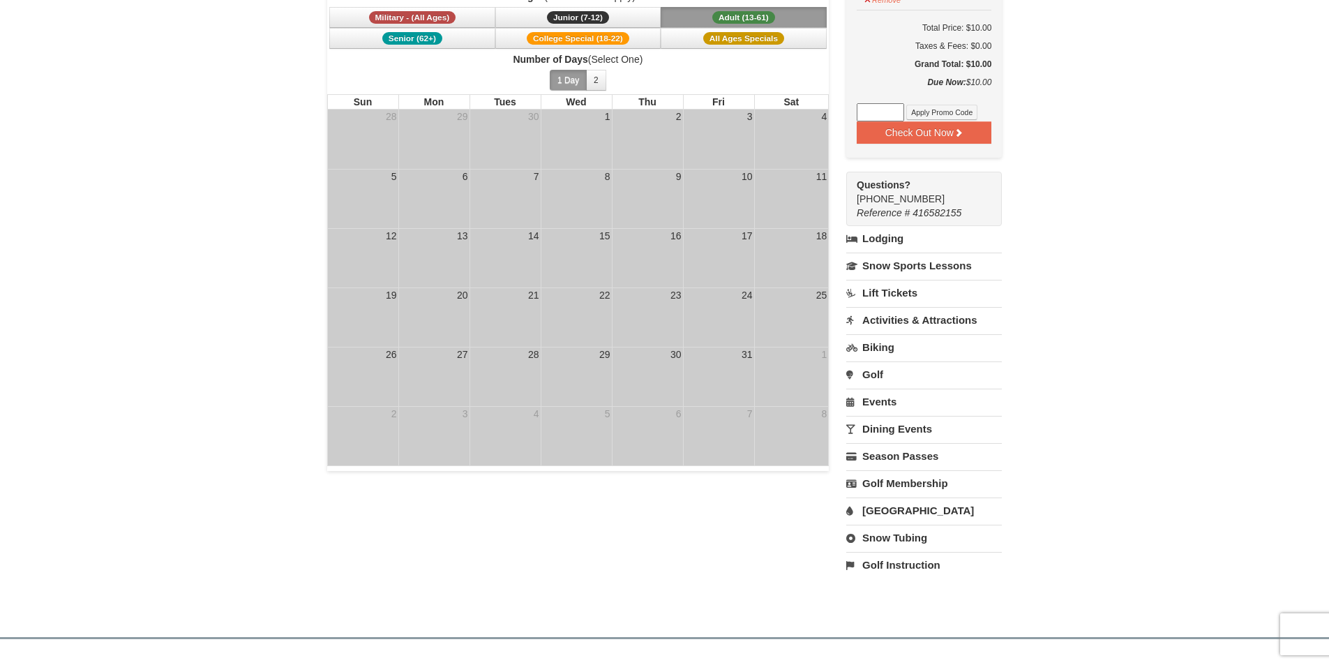
click at [726, 282] on td "17" at bounding box center [718, 257] width 71 height 59
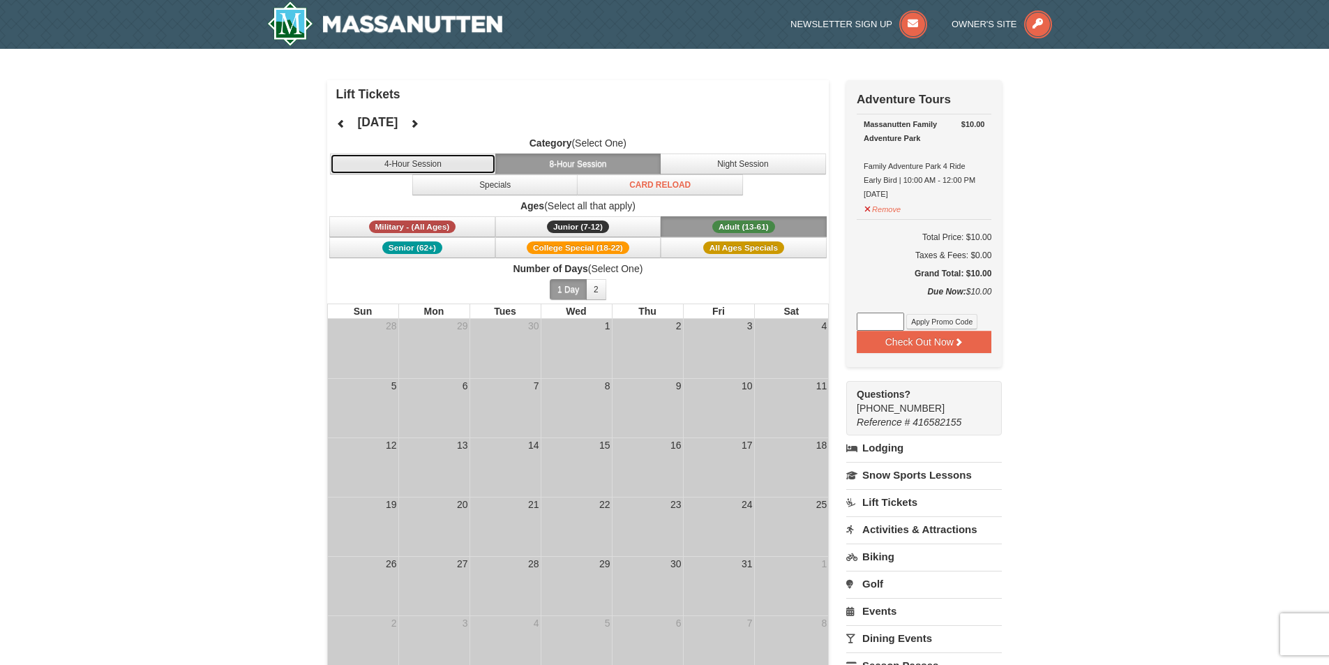
click at [428, 163] on button "4-Hour Session" at bounding box center [413, 163] width 166 height 21
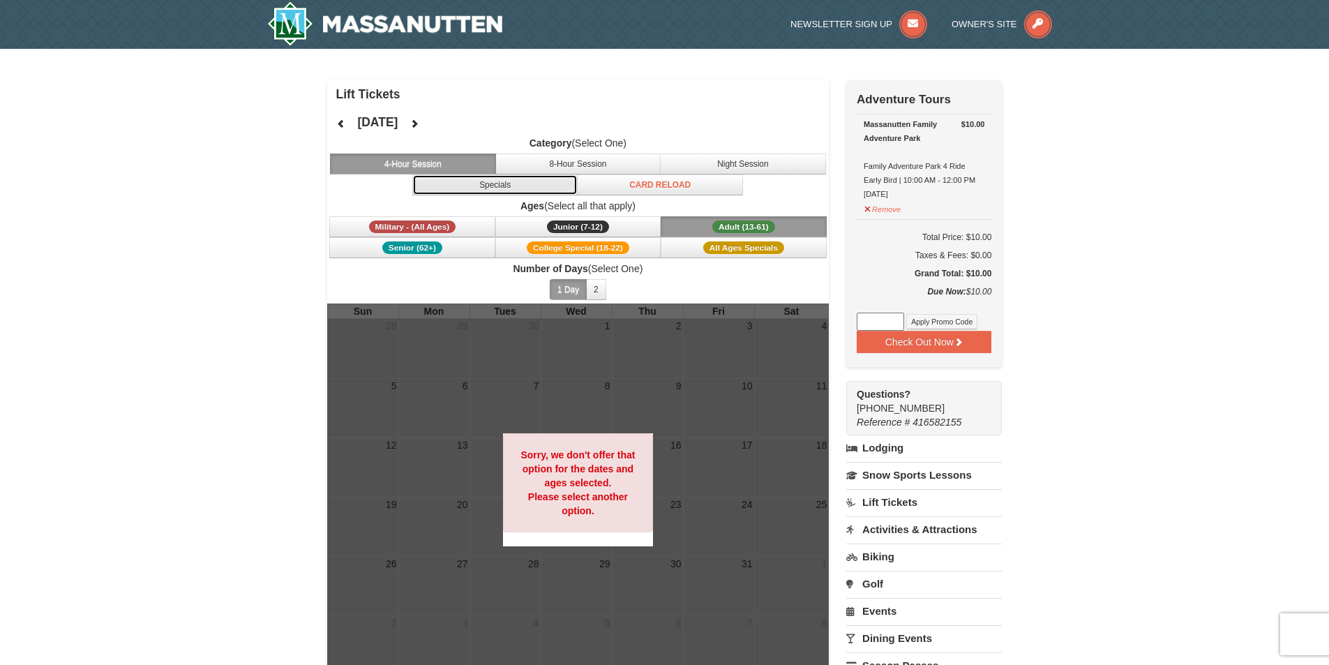
click at [474, 184] on button "Specials" at bounding box center [495, 184] width 166 height 21
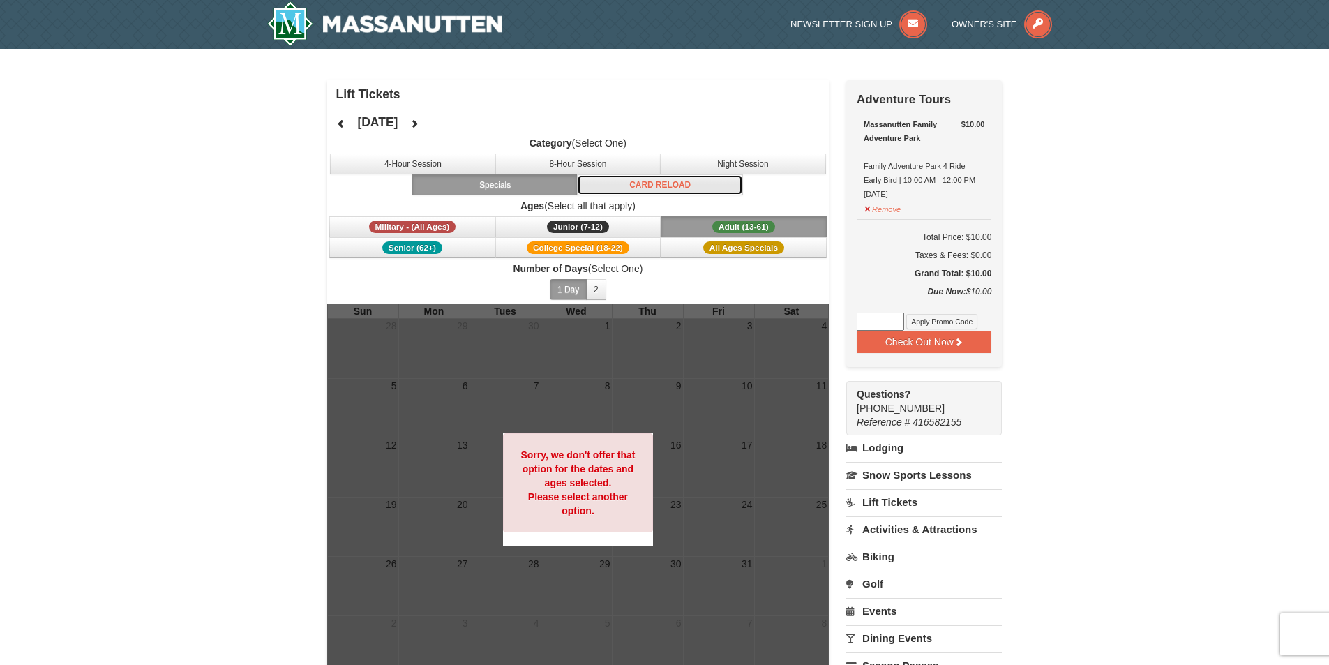
click at [689, 189] on button "Card Reload" at bounding box center [660, 184] width 166 height 21
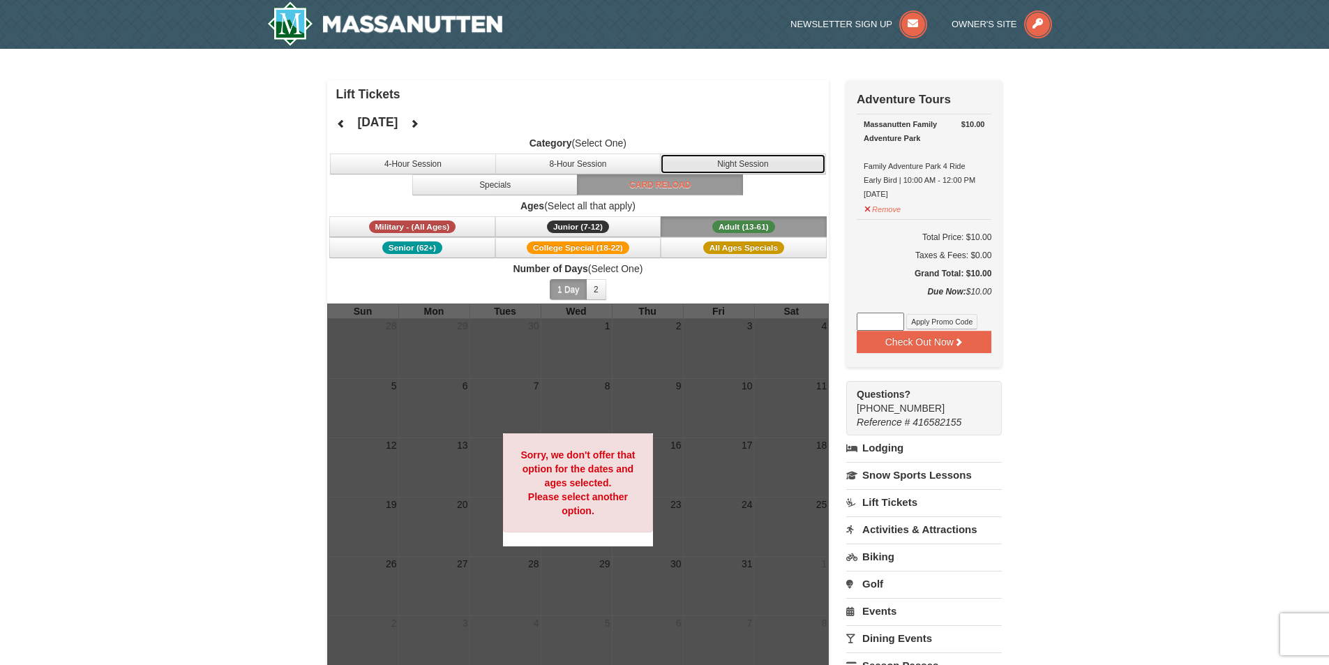
click at [737, 160] on button "Night Session" at bounding box center [743, 163] width 166 height 21
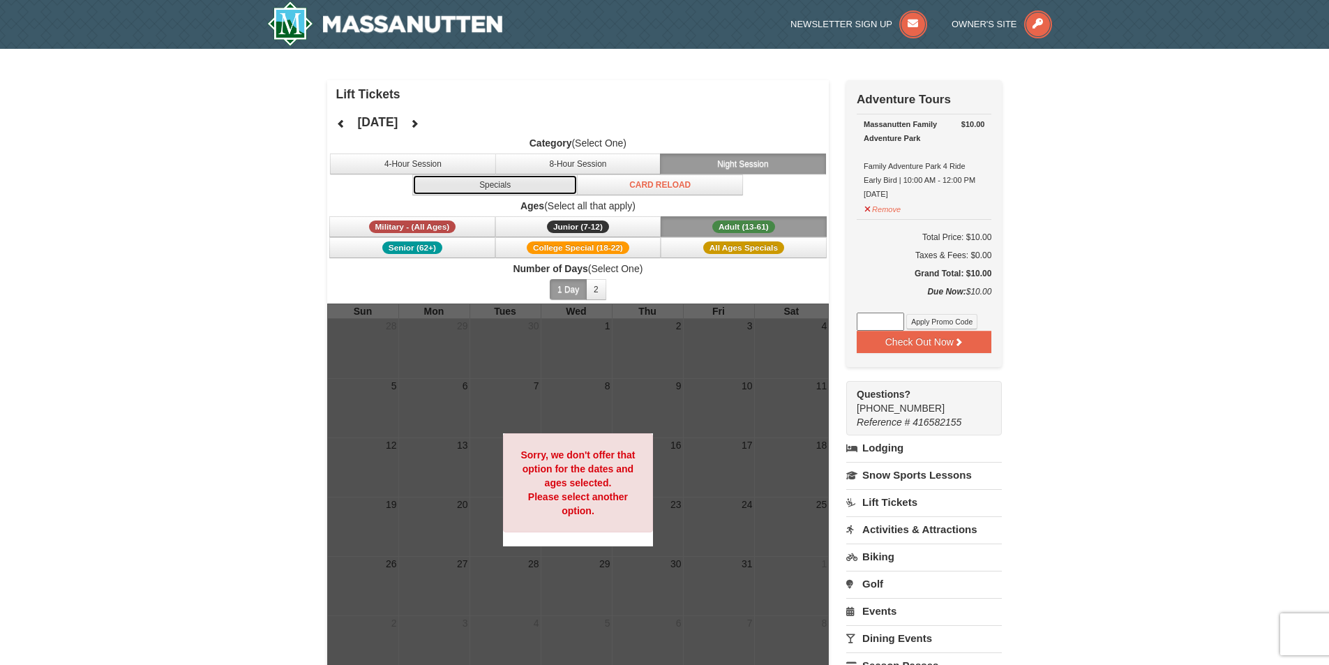
click at [511, 186] on button "Specials" at bounding box center [495, 184] width 166 height 21
click at [571, 202] on label "Ages (Select all that apply)" at bounding box center [578, 206] width 502 height 14
click at [574, 206] on label "Ages (Select all that apply)" at bounding box center [578, 206] width 502 height 14
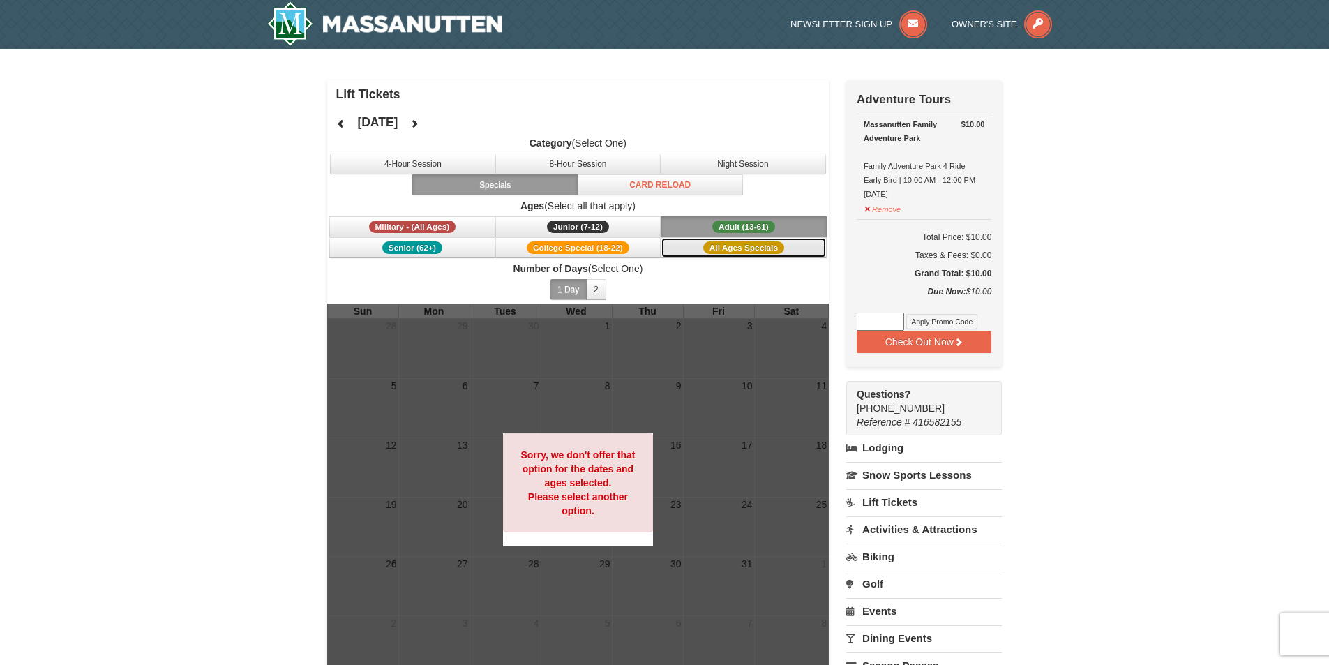
click at [758, 250] on span "All Ages Specials" at bounding box center [743, 247] width 81 height 13
click at [736, 225] on span "Adult (13-61)" at bounding box center [743, 226] width 63 height 13
click at [733, 244] on span "All Ages Specials" at bounding box center [743, 247] width 81 height 13
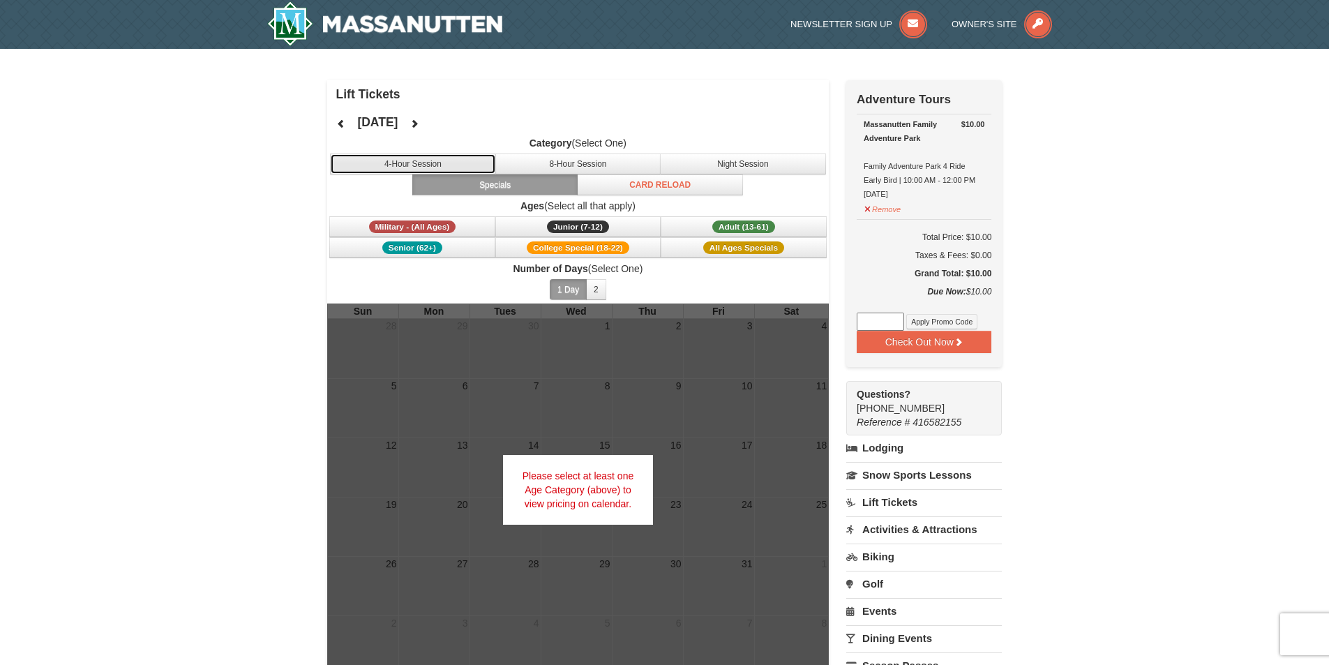
click at [405, 164] on button "4-Hour Session" at bounding box center [413, 163] width 166 height 21
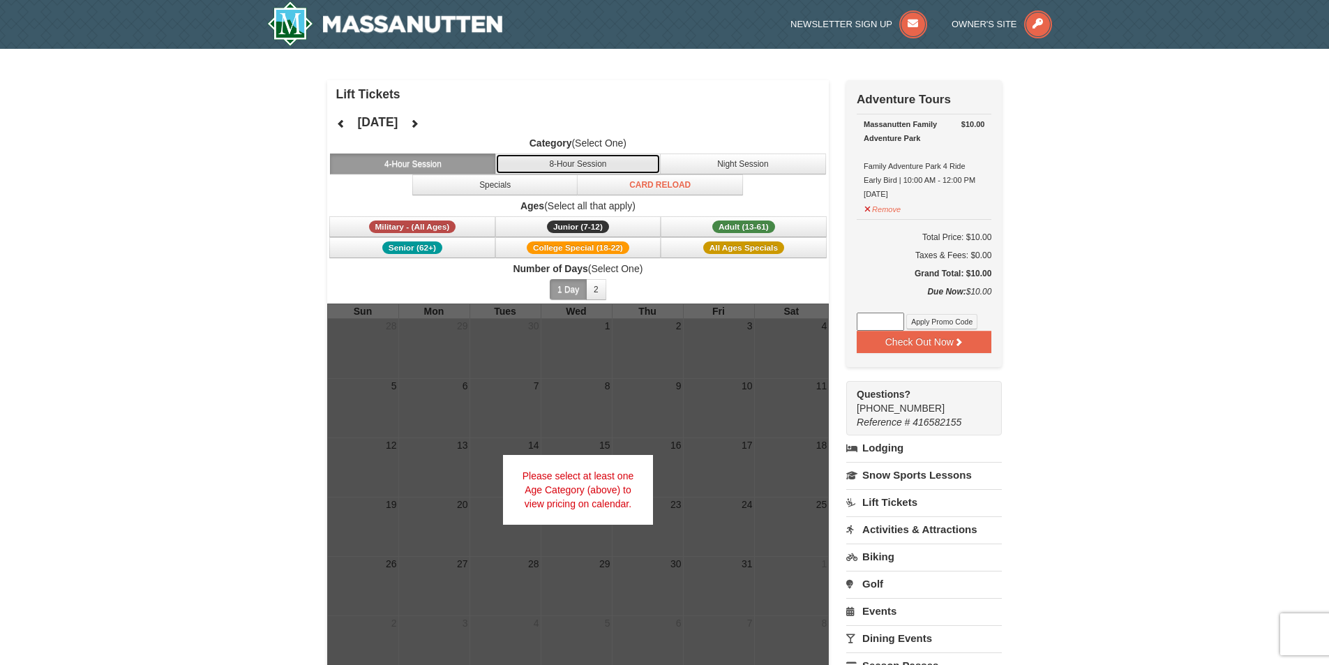
click at [553, 167] on button "8-Hour Session" at bounding box center [578, 163] width 166 height 21
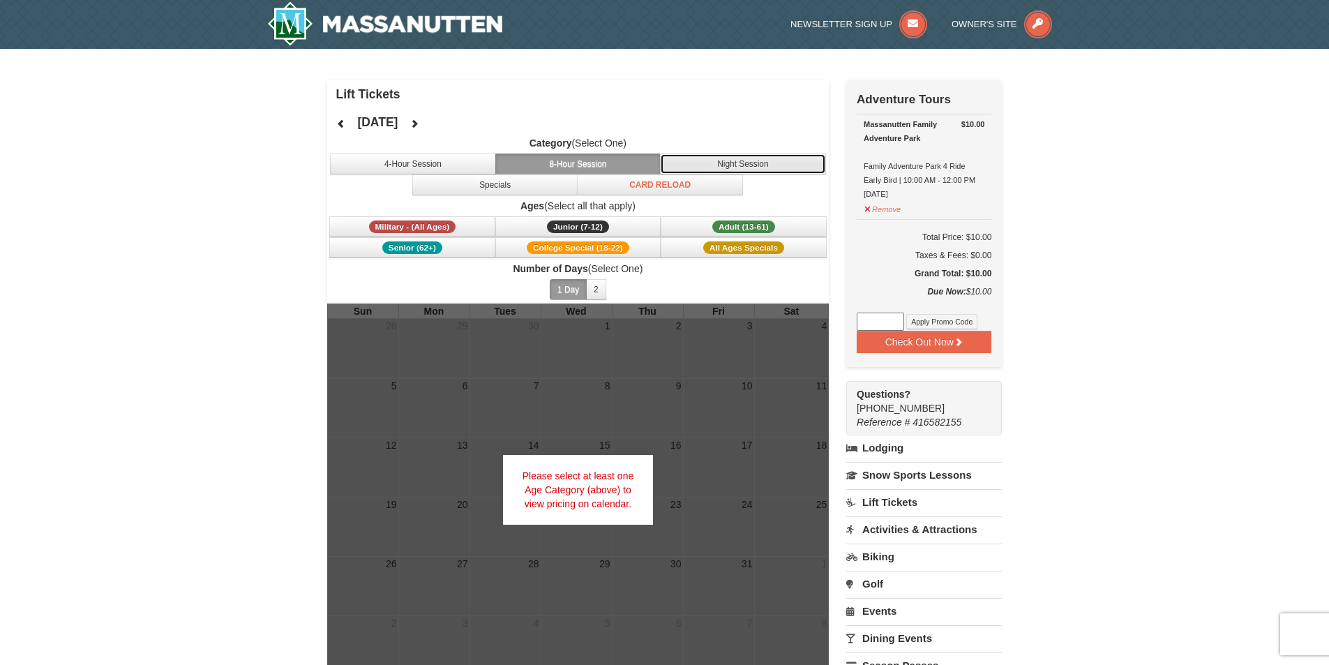
click at [745, 167] on button "Night Session" at bounding box center [743, 163] width 166 height 21
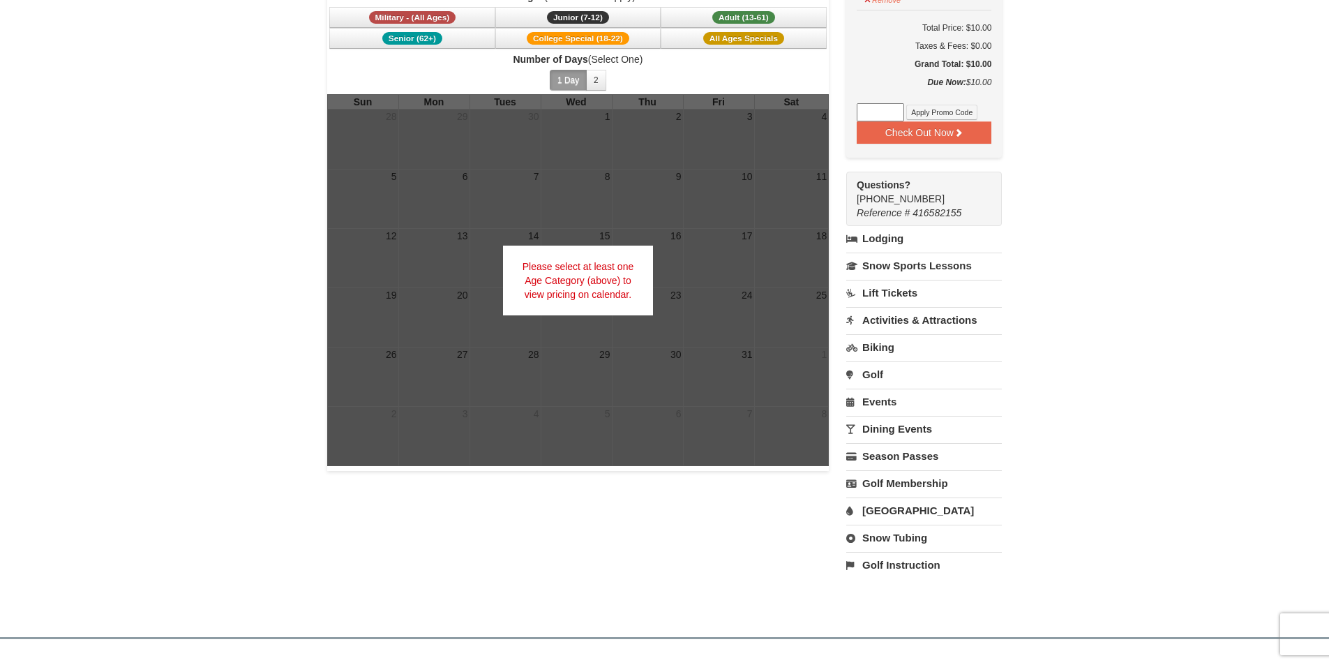
click at [907, 324] on link "Activities & Attractions" at bounding box center [924, 320] width 156 height 26
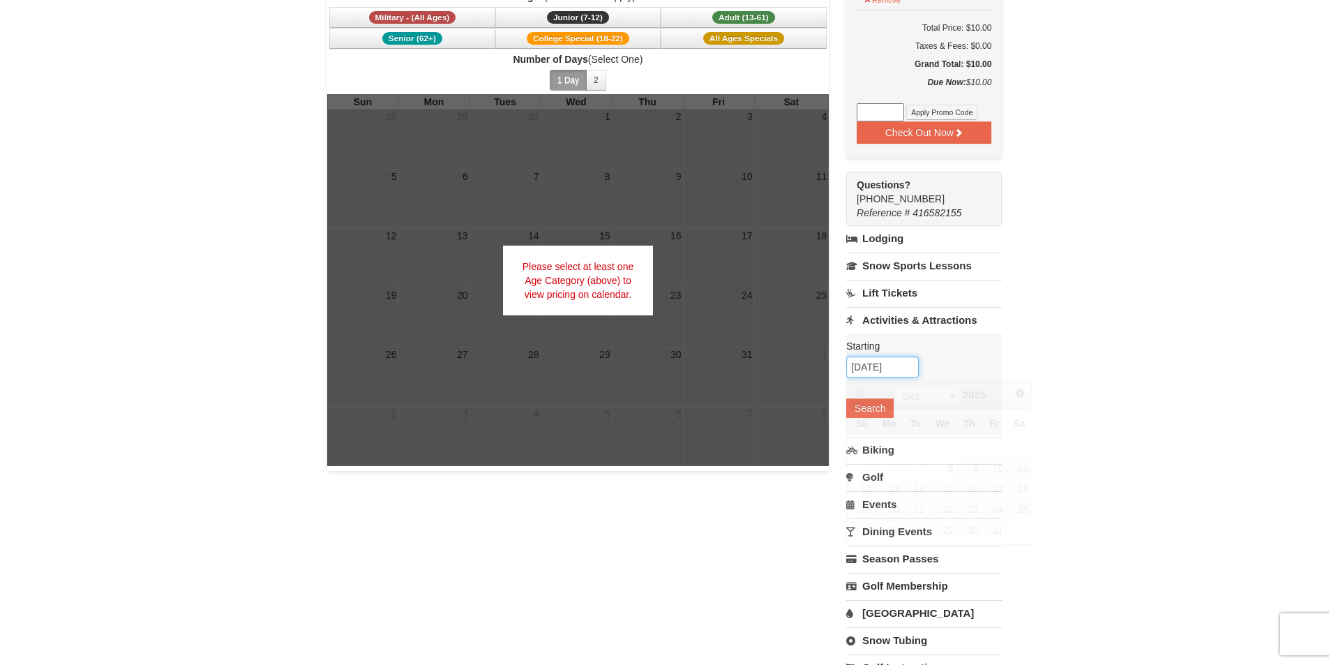
click at [882, 367] on input "[DATE]" at bounding box center [882, 366] width 73 height 21
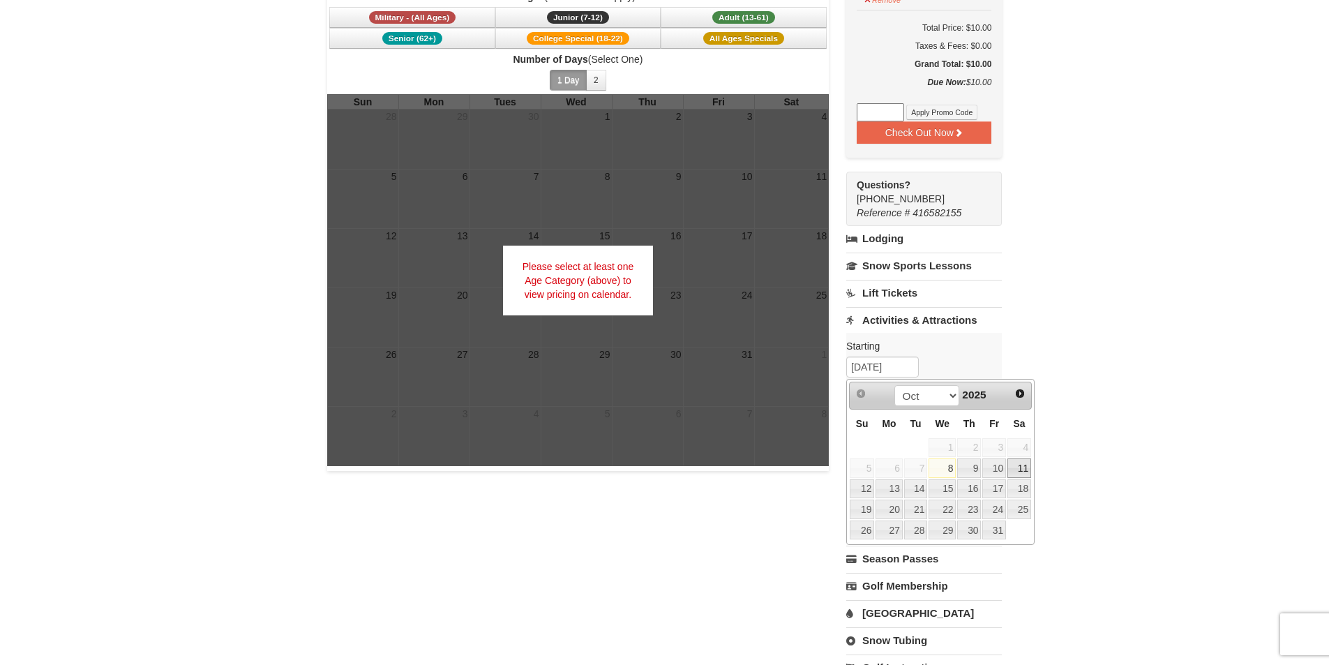
click at [1021, 470] on link "11" at bounding box center [1019, 468] width 24 height 20
type input "[DATE]"
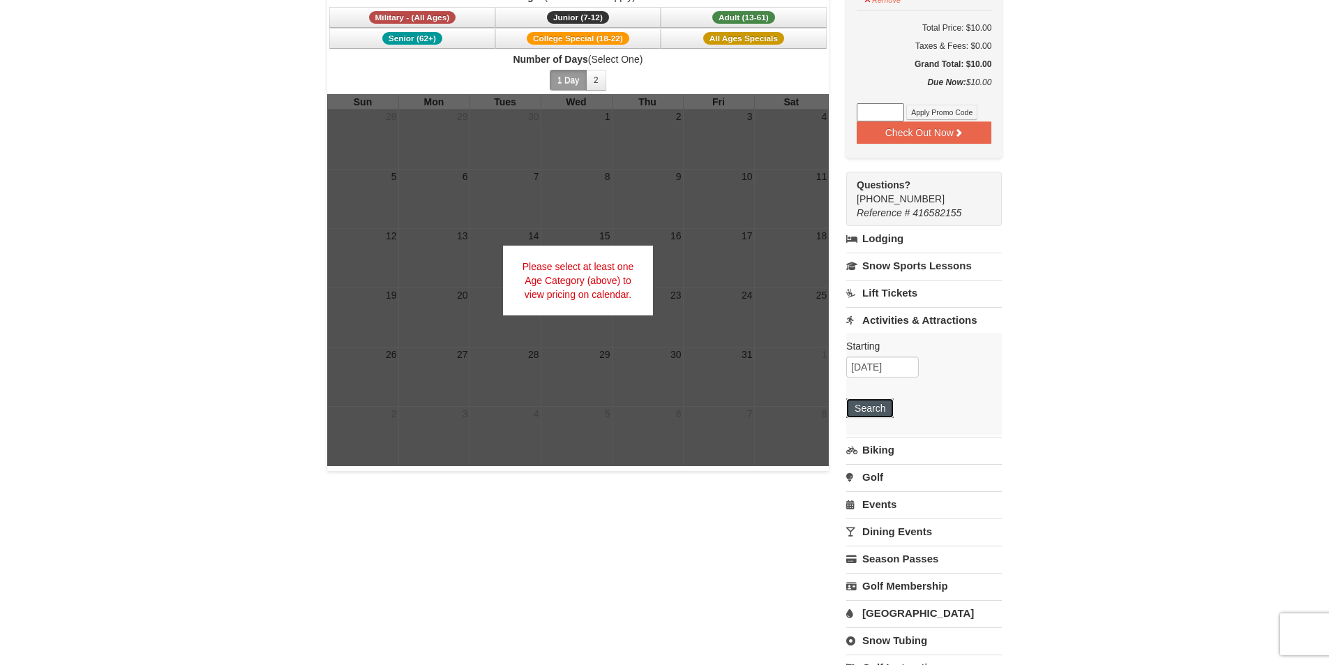
click at [876, 416] on button "Search" at bounding box center [869, 408] width 47 height 20
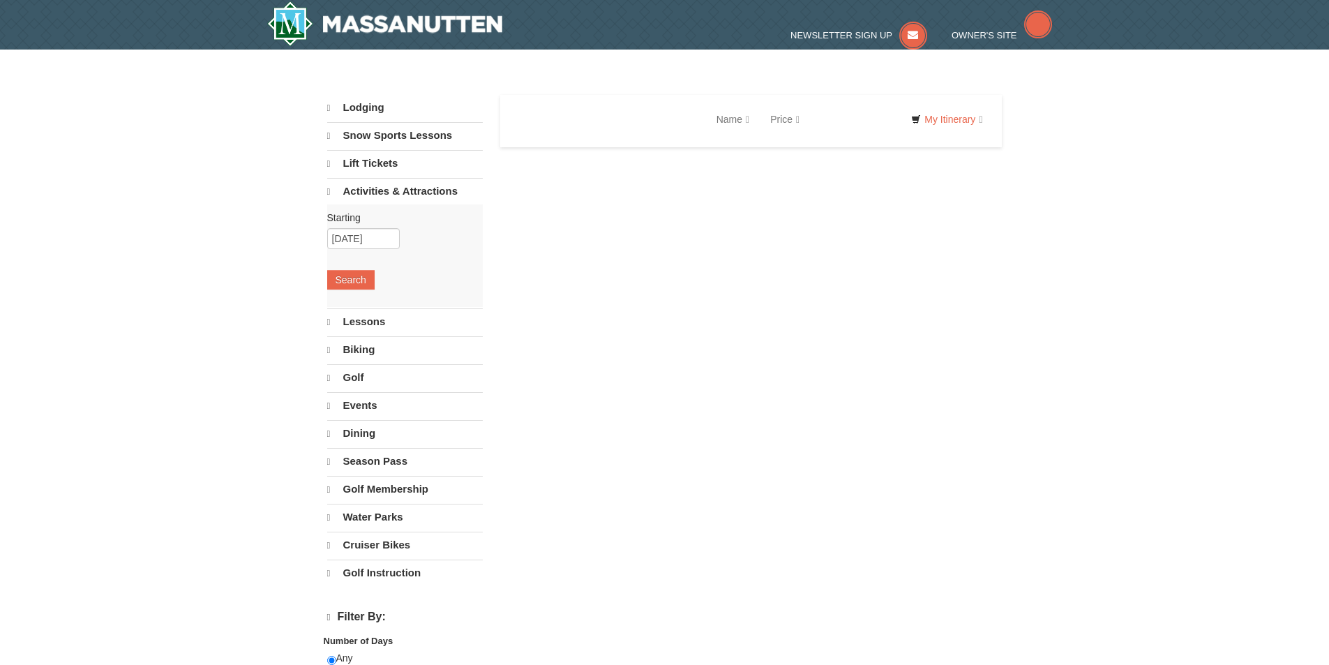
select select "10"
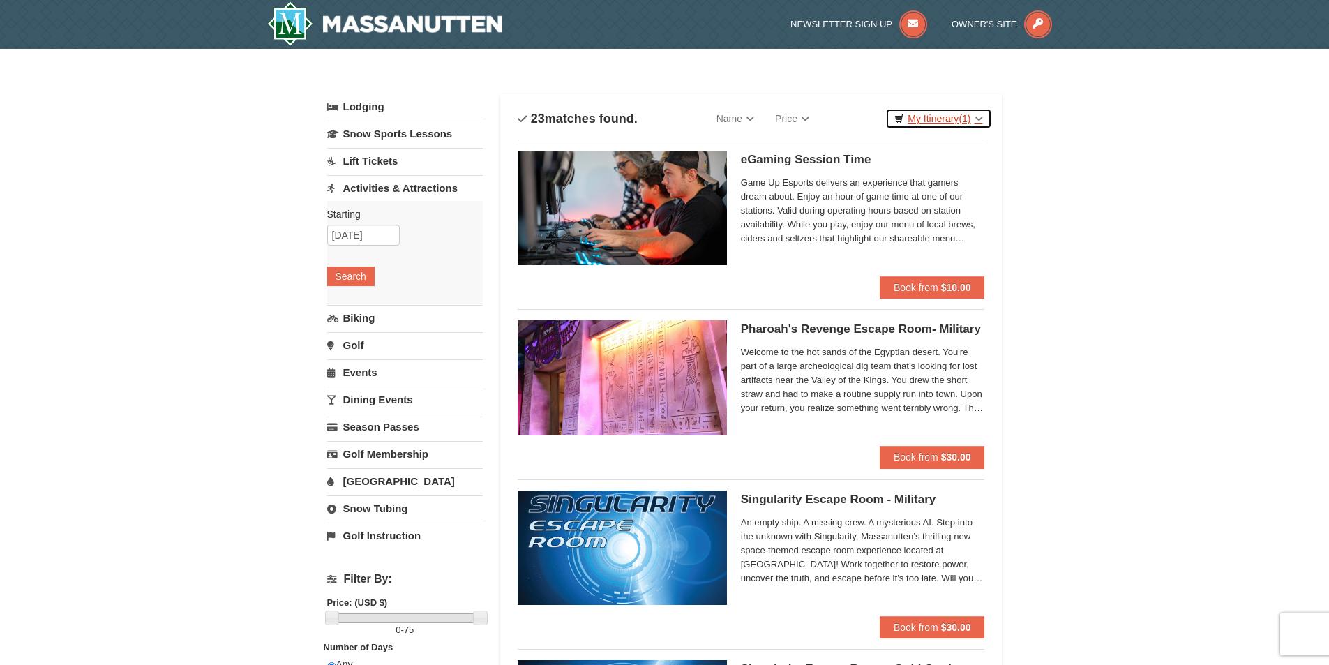
click at [955, 118] on link "My Itinerary (1)" at bounding box center [938, 118] width 106 height 21
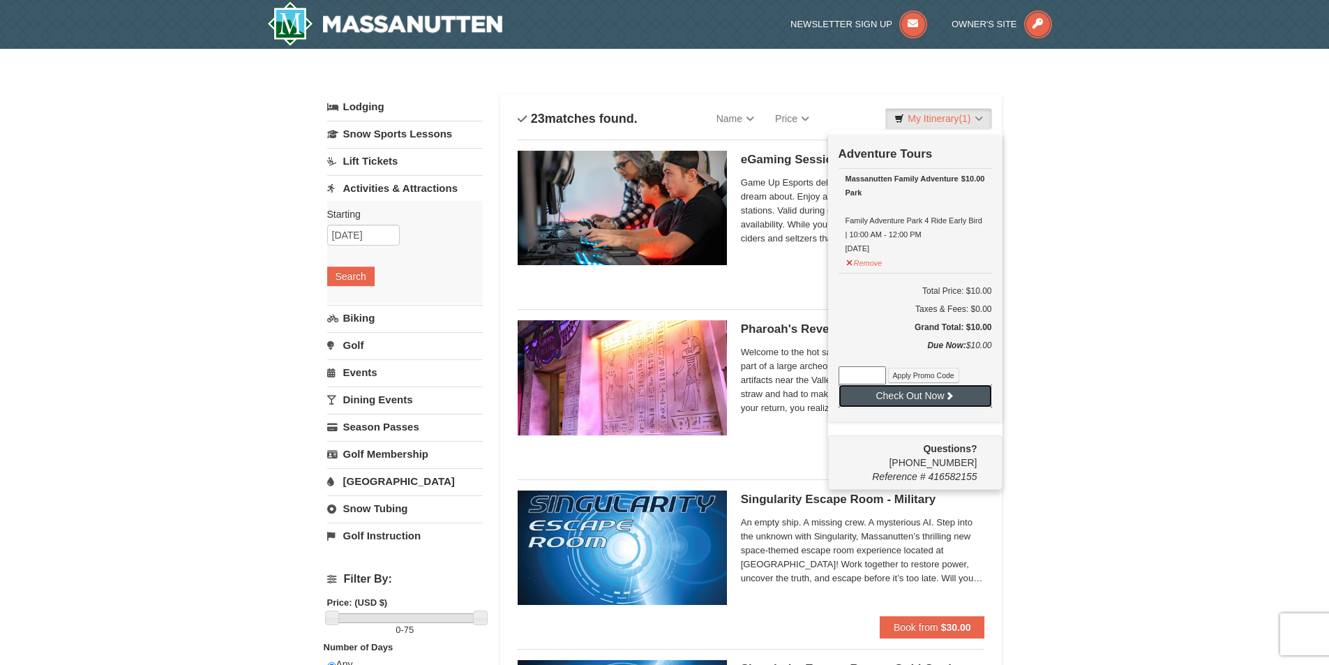
click at [910, 402] on button "Check Out Now" at bounding box center [915, 395] width 153 height 22
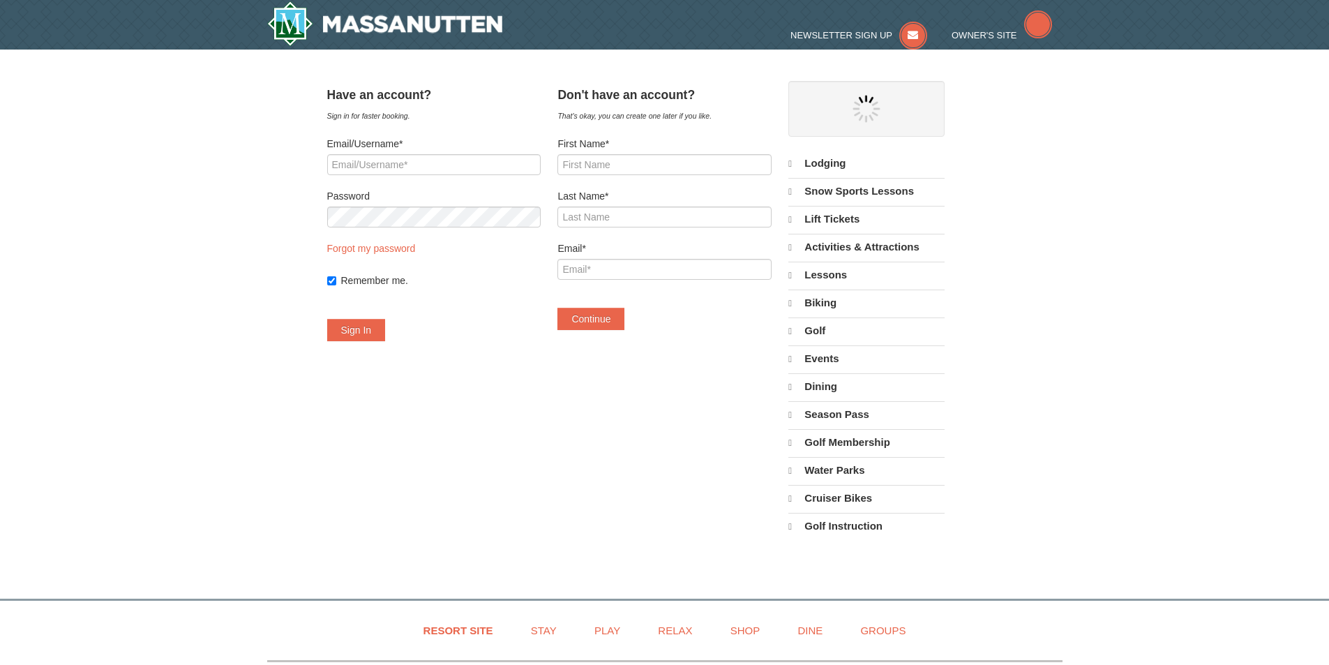
select select "10"
